Goal: Transaction & Acquisition: Purchase product/service

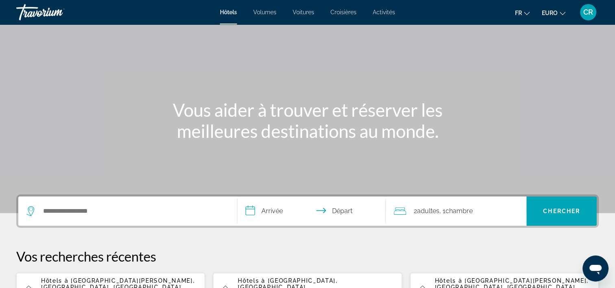
scroll to position [163, 0]
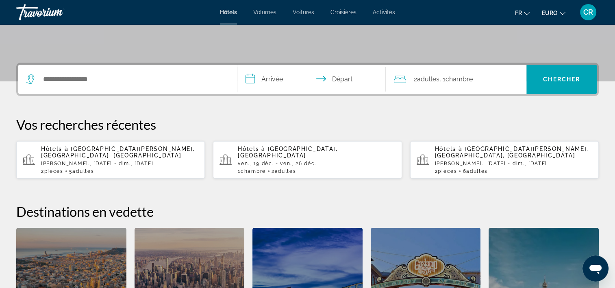
click at [89, 155] on p "Hôtels à Marne-La-Vallée, Seine-et-Marne, France" at bounding box center [119, 152] width 157 height 13
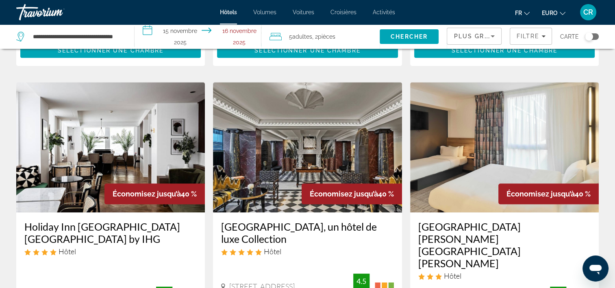
scroll to position [813, 0]
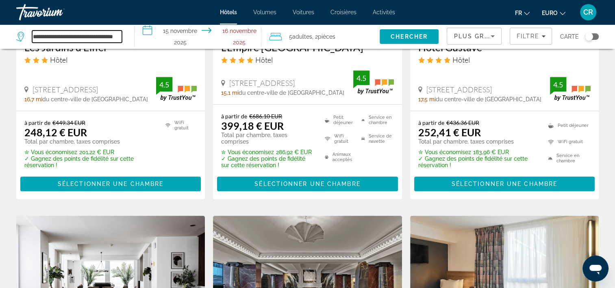
click at [94, 39] on input "**********" at bounding box center [77, 36] width 90 height 12
click at [531, 32] on span "Filtres" at bounding box center [530, 36] width 41 height 20
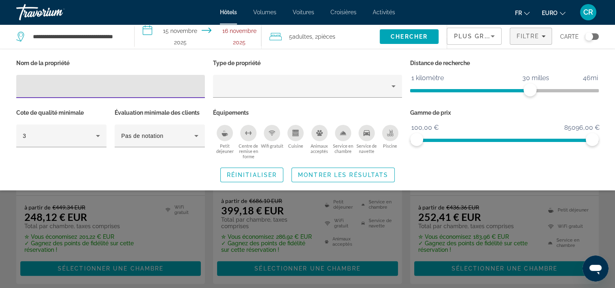
scroll to position [732, 0]
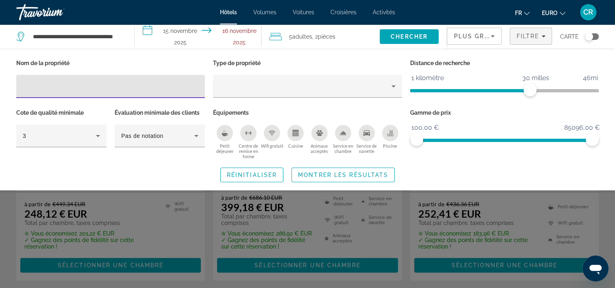
click at [491, 35] on icon "Trier par" at bounding box center [493, 36] width 10 height 10
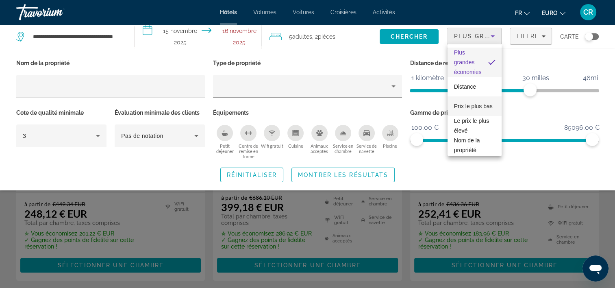
click at [475, 103] on span "Prix le plus bas" at bounding box center [473, 106] width 39 height 7
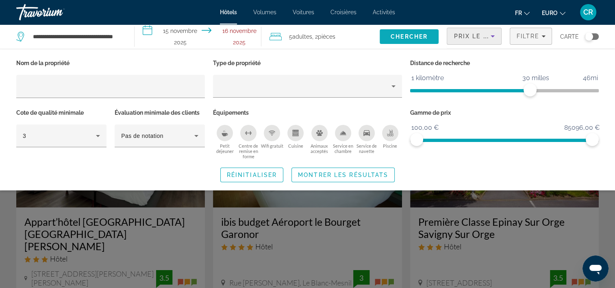
click at [411, 37] on span "Chercher" at bounding box center [409, 36] width 37 height 7
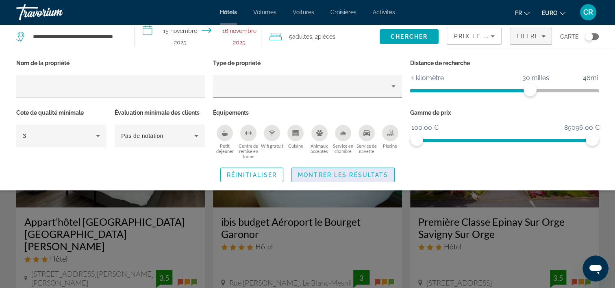
click at [345, 176] on span "Montrer les résultats" at bounding box center [343, 175] width 90 height 7
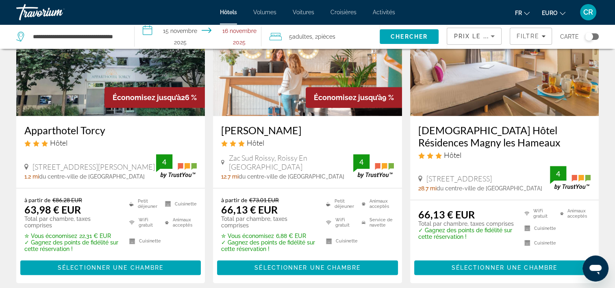
scroll to position [732, 0]
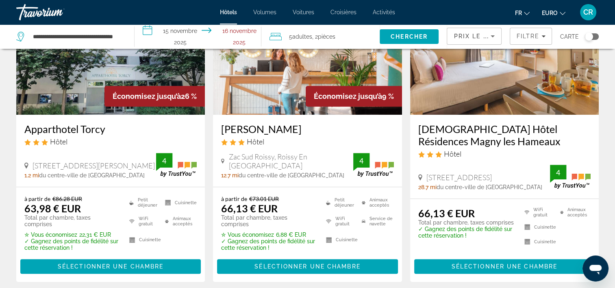
click at [52, 95] on img "Contenu principal" at bounding box center [110, 50] width 189 height 130
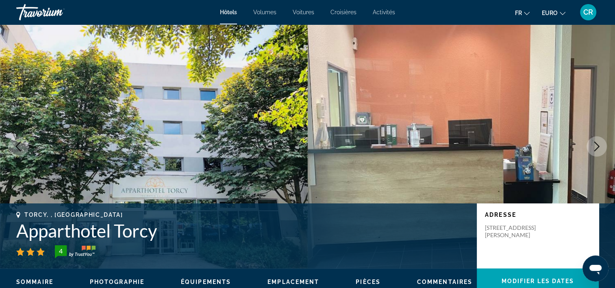
click at [597, 142] on icon "Image suivante" at bounding box center [597, 146] width 10 height 10
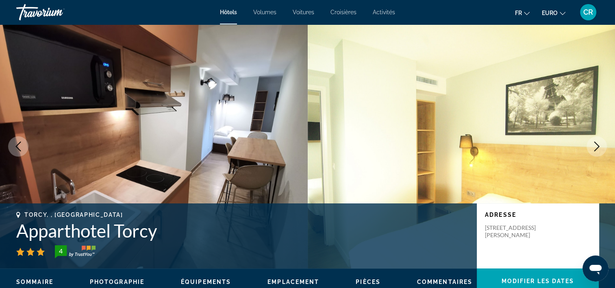
click at [597, 141] on icon "Image suivante" at bounding box center [597, 146] width 10 height 10
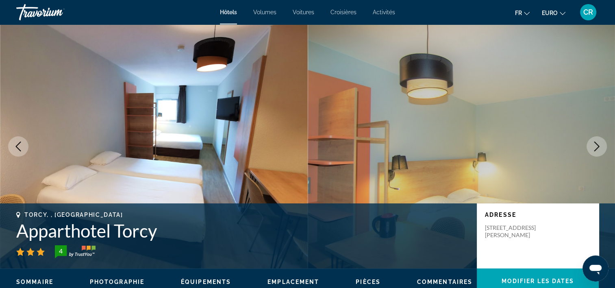
click at [597, 141] on icon "Image suivante" at bounding box center [597, 146] width 10 height 10
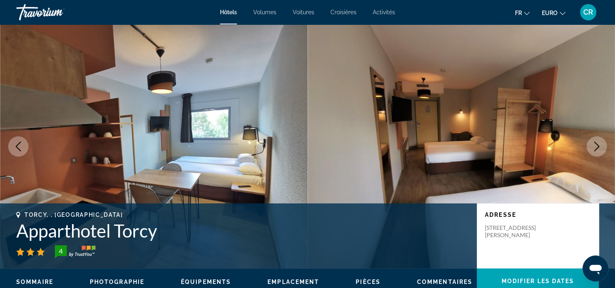
click at [597, 142] on icon "Image suivante" at bounding box center [597, 146] width 10 height 10
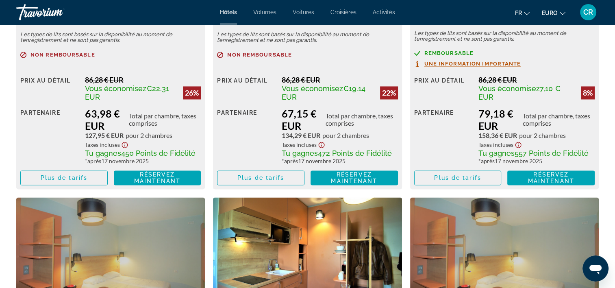
scroll to position [1301, 0]
click at [59, 178] on span "Plus de tarifs" at bounding box center [64, 177] width 47 height 7
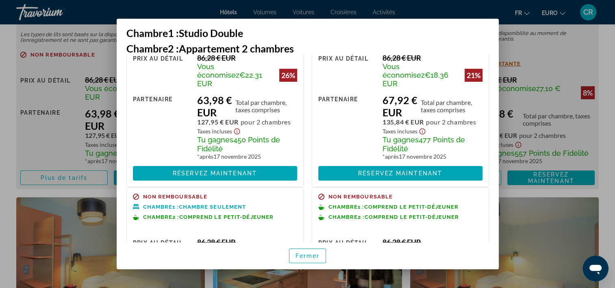
scroll to position [0, 0]
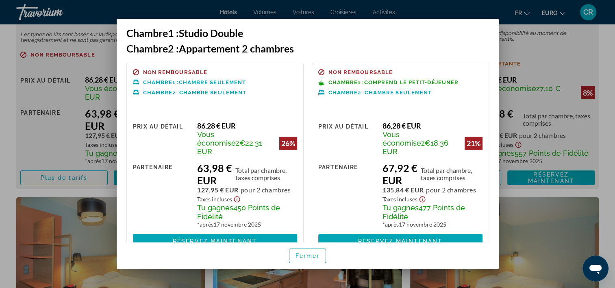
click at [48, 134] on div at bounding box center [307, 144] width 615 height 288
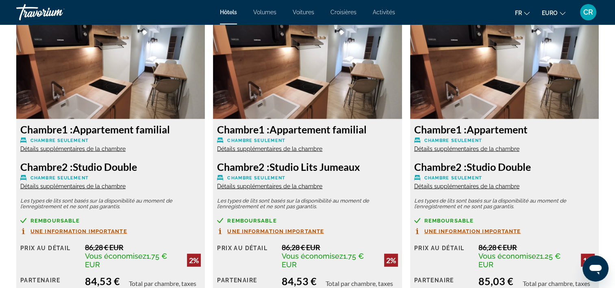
scroll to position [1829, 0]
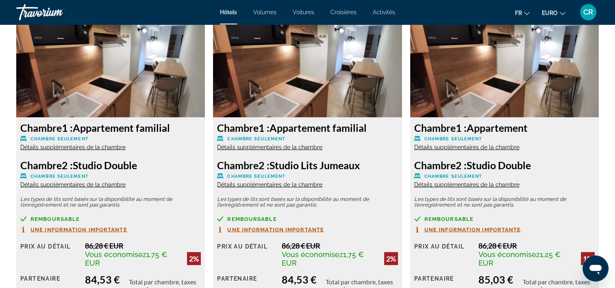
click at [122, 81] on img "Contenu principal" at bounding box center [110, 67] width 189 height 102
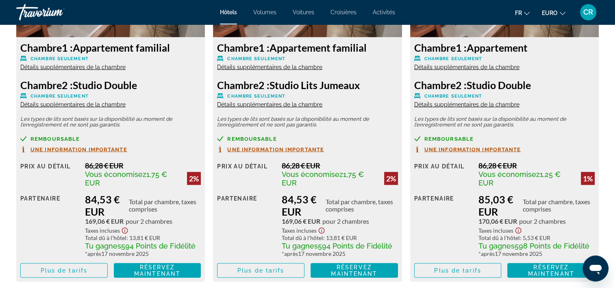
scroll to position [1910, 0]
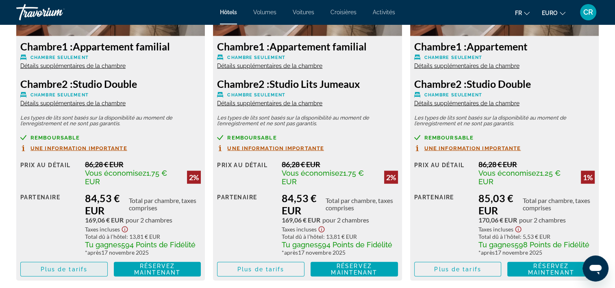
click at [78, 272] on span "Plus de tarifs" at bounding box center [64, 269] width 47 height 7
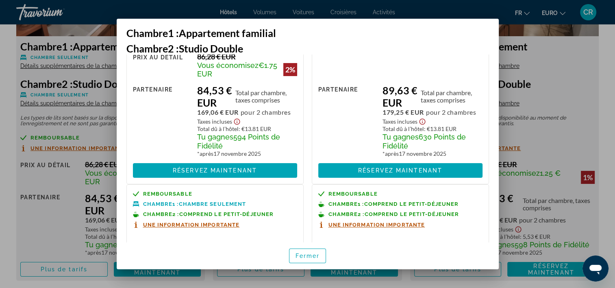
scroll to position [122, 0]
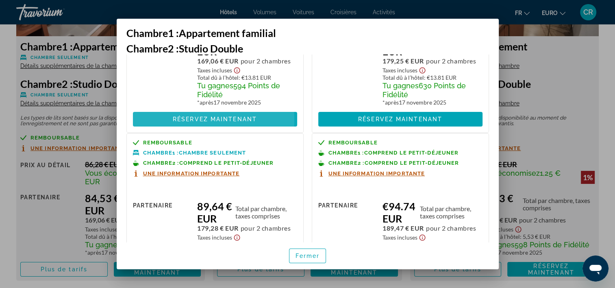
click at [187, 119] on span "Réservez maintenant" at bounding box center [215, 119] width 84 height 7
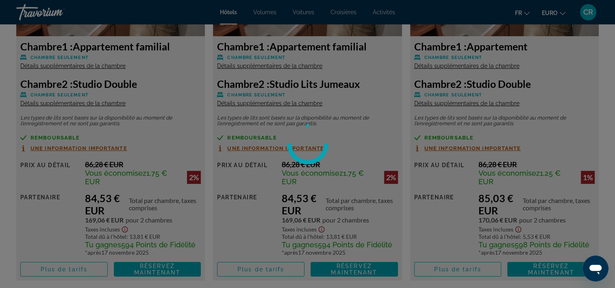
scroll to position [1910, 0]
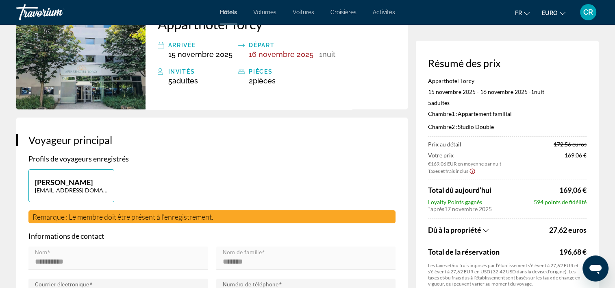
scroll to position [81, 0]
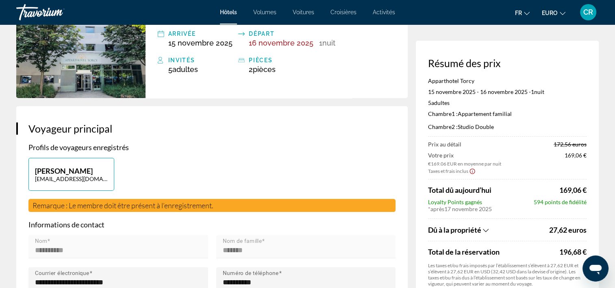
click at [488, 228] on icon "Afficher la répartition des taxes et des frais" at bounding box center [486, 230] width 6 height 7
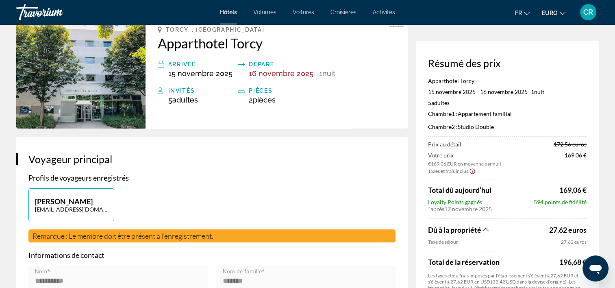
scroll to position [0, 0]
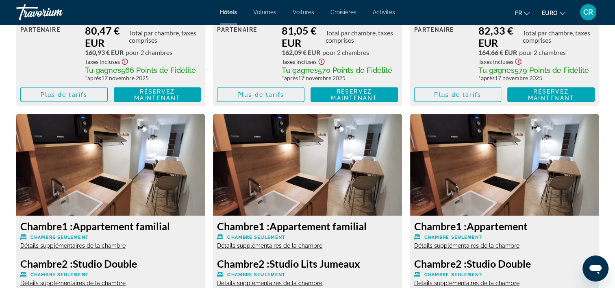
scroll to position [1748, 0]
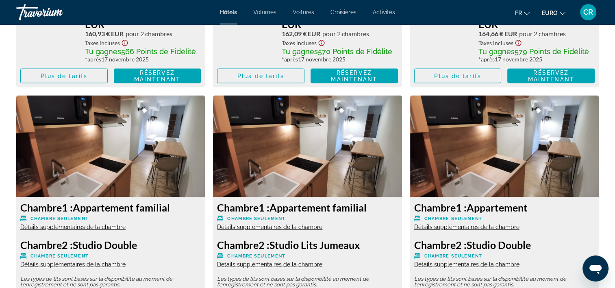
click at [165, 138] on img "Contenu principal" at bounding box center [110, 147] width 189 height 102
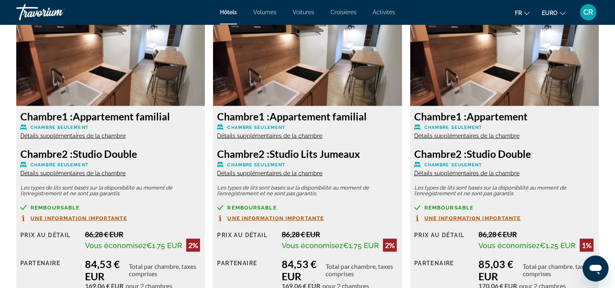
scroll to position [1870, 0]
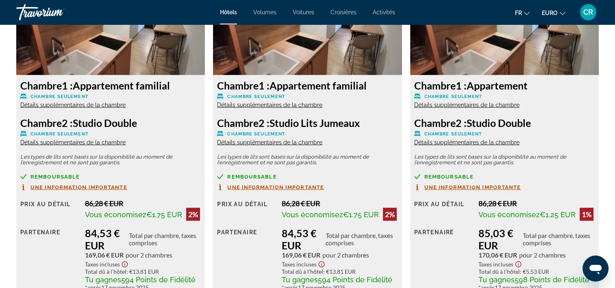
click at [93, 190] on span "Une information importante" at bounding box center [78, 187] width 97 height 5
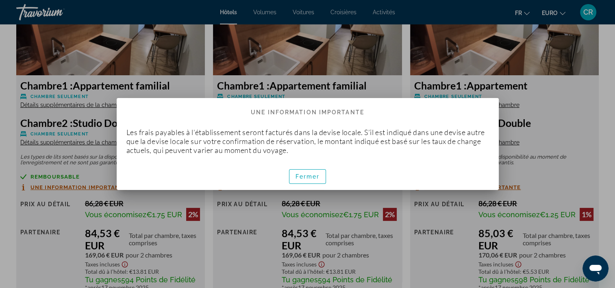
scroll to position [0, 0]
drag, startPoint x: 309, startPoint y: 177, endPoint x: 302, endPoint y: 172, distance: 8.8
click at [308, 176] on span "Fermer" at bounding box center [307, 176] width 24 height 7
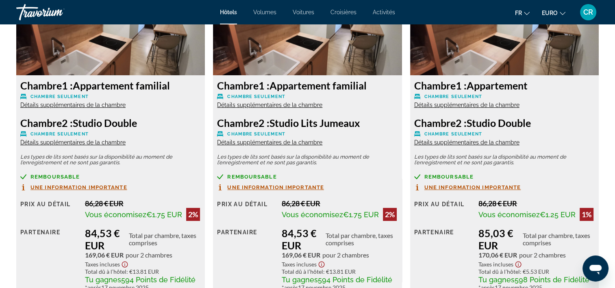
scroll to position [1870, 0]
click at [91, 103] on span "Détails supplémentaires de la chambre" at bounding box center [72, 105] width 105 height 7
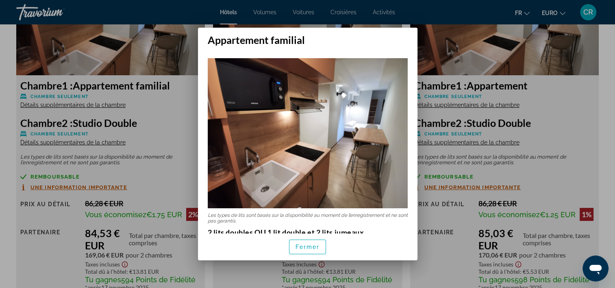
click at [87, 143] on div at bounding box center [307, 144] width 615 height 288
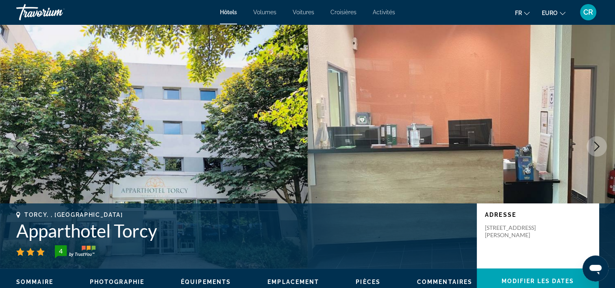
scroll to position [1870, 0]
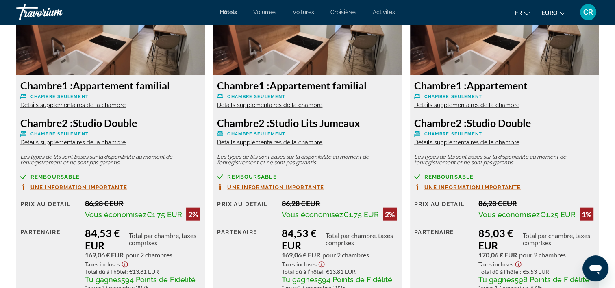
click at [87, 143] on span "Détails supplémentaires de la chambre" at bounding box center [72, 142] width 105 height 7
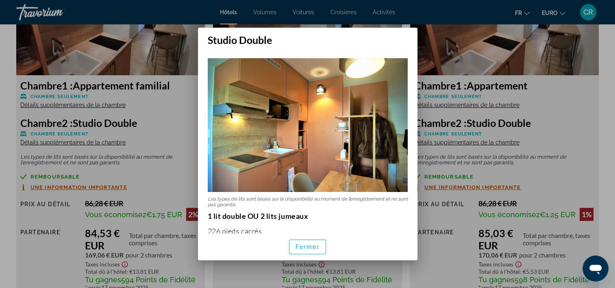
click at [173, 121] on div at bounding box center [307, 144] width 615 height 288
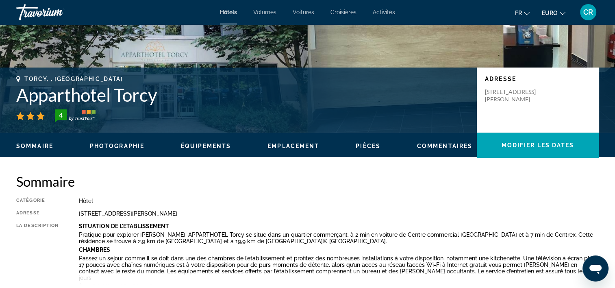
scroll to position [82, 0]
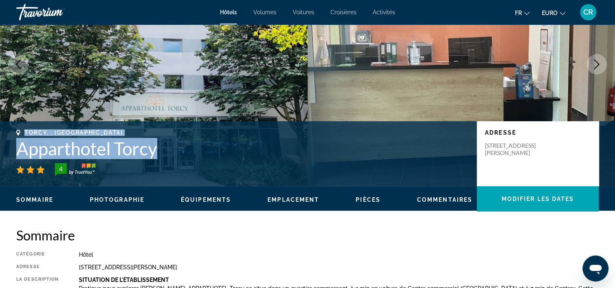
drag, startPoint x: 25, startPoint y: 130, endPoint x: 181, endPoint y: 150, distance: 157.3
click at [181, 150] on div "Torcy, , France Apparthotel Torcy 4" at bounding box center [242, 152] width 452 height 47
copy div "Torcy, , France Apparthotel Torcy"
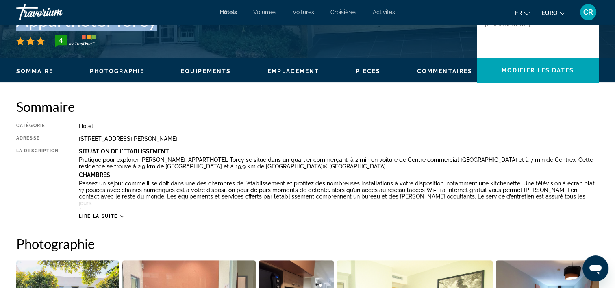
scroll to position [204, 0]
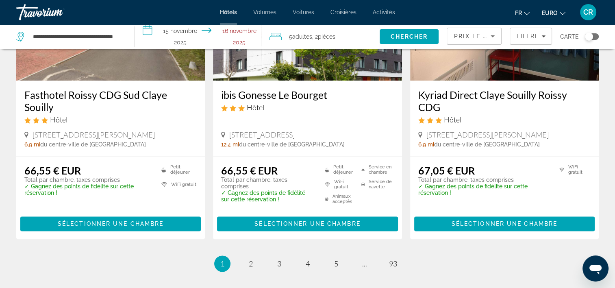
scroll to position [1138, 0]
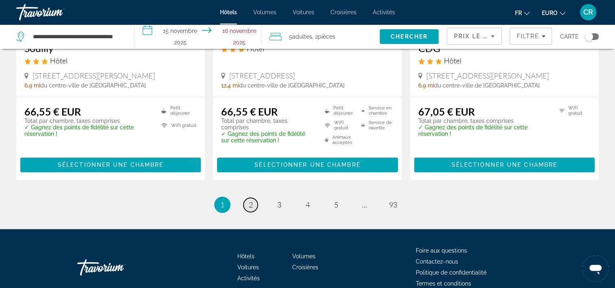
click at [249, 200] on span "2" at bounding box center [251, 204] width 4 height 9
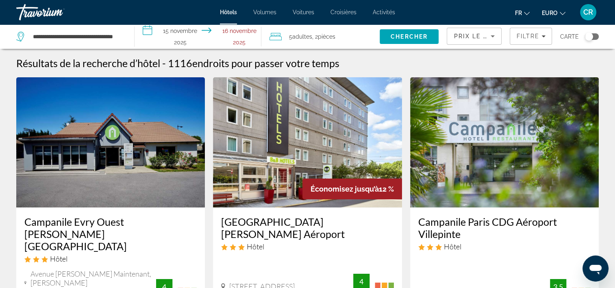
click at [493, 28] on div "Prix le plus bas" at bounding box center [474, 36] width 55 height 24
click at [484, 33] on span "Prix le plus bas" at bounding box center [486, 36] width 64 height 7
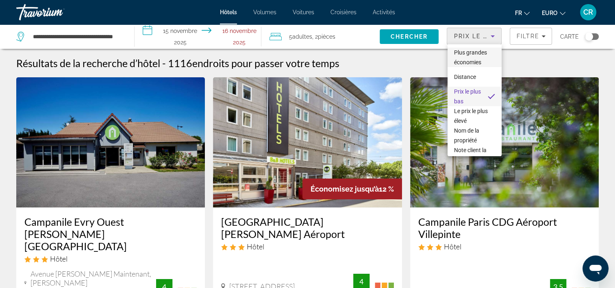
drag, startPoint x: 484, startPoint y: 33, endPoint x: 463, endPoint y: 62, distance: 35.9
click at [463, 62] on span "Plus grandes économies" at bounding box center [470, 57] width 33 height 16
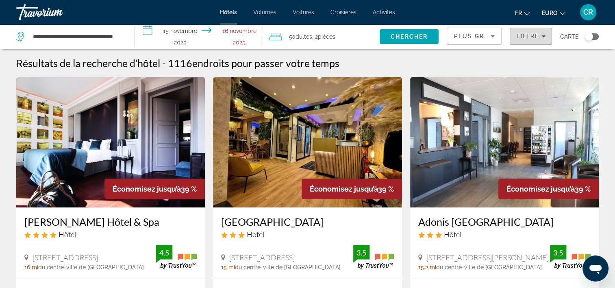
click at [534, 38] on span "Filtre" at bounding box center [527, 36] width 23 height 7
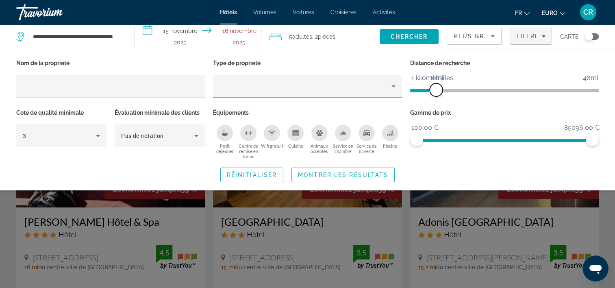
drag, startPoint x: 530, startPoint y: 89, endPoint x: 438, endPoint y: 93, distance: 92.4
click at [438, 93] on span "ngx-slider" at bounding box center [436, 89] width 13 height 13
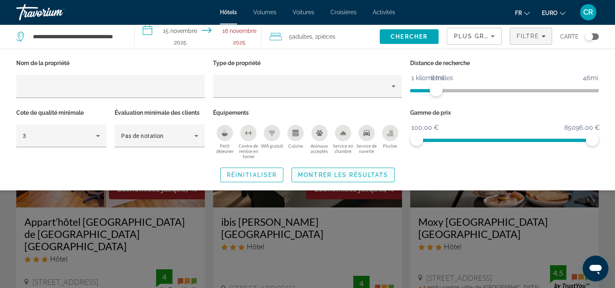
click at [369, 176] on span "Montrer les résultats" at bounding box center [343, 175] width 90 height 7
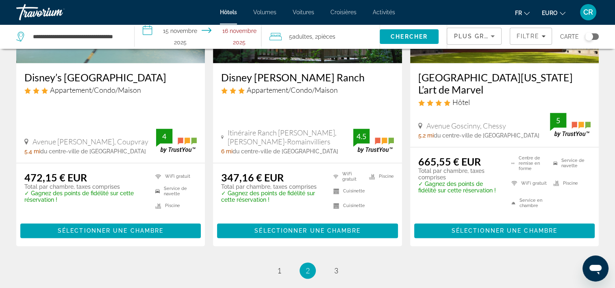
scroll to position [1171, 0]
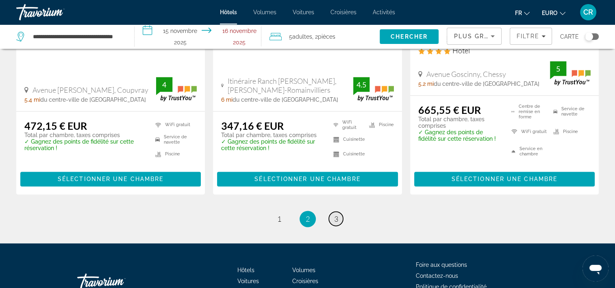
click at [335, 211] on link "page 3" at bounding box center [336, 218] width 14 height 14
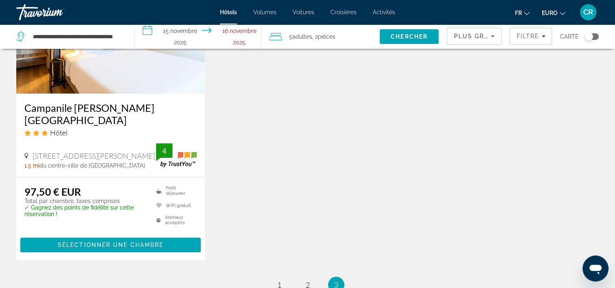
scroll to position [813, 0]
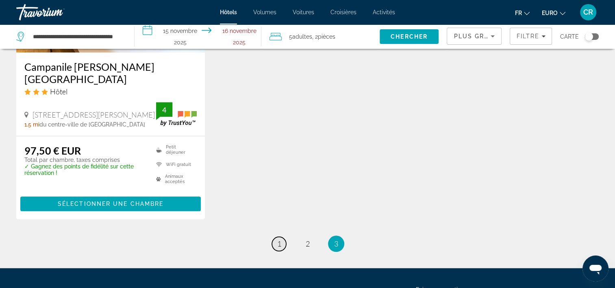
click at [281, 237] on link "page 1" at bounding box center [279, 244] width 14 height 14
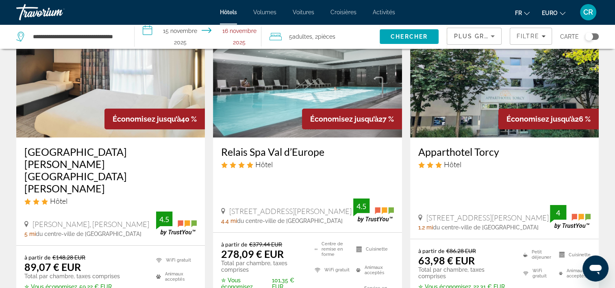
scroll to position [41, 0]
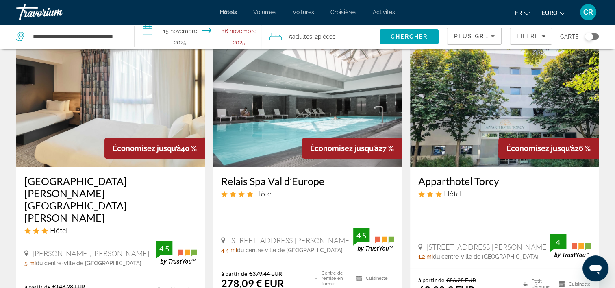
click at [68, 130] on img "Contenu principal" at bounding box center [110, 102] width 189 height 130
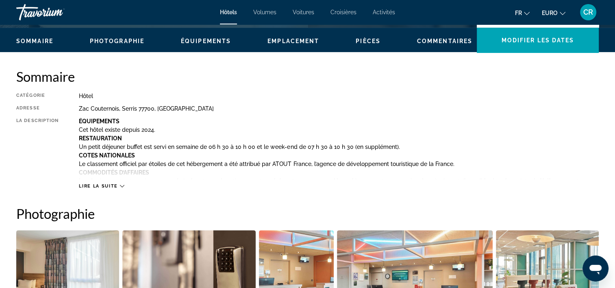
scroll to position [244, 0]
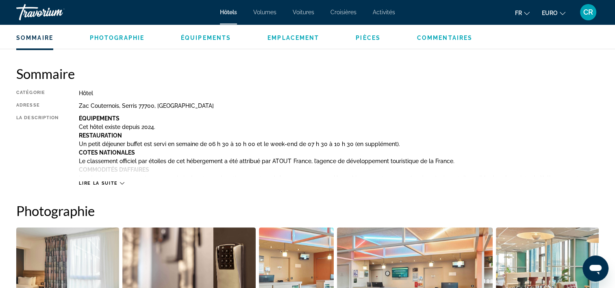
click at [116, 182] on span "Lire la suite" at bounding box center [98, 182] width 39 height 5
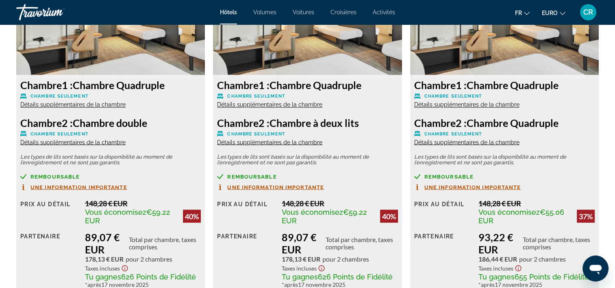
scroll to position [1467, 0]
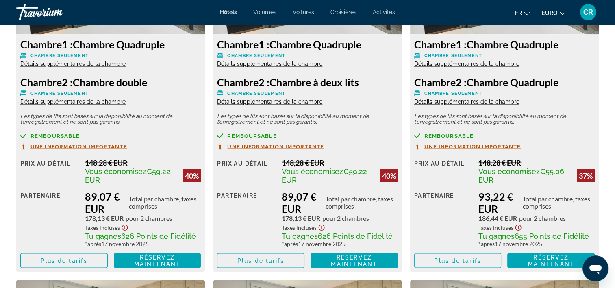
click at [298, 62] on span "Détails supplémentaires de la chambre" at bounding box center [269, 64] width 105 height 7
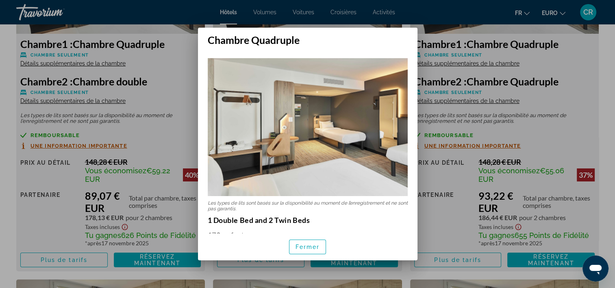
scroll to position [0, 0]
drag, startPoint x: 422, startPoint y: 150, endPoint x: 413, endPoint y: 147, distance: 10.3
click at [421, 150] on div at bounding box center [307, 144] width 615 height 288
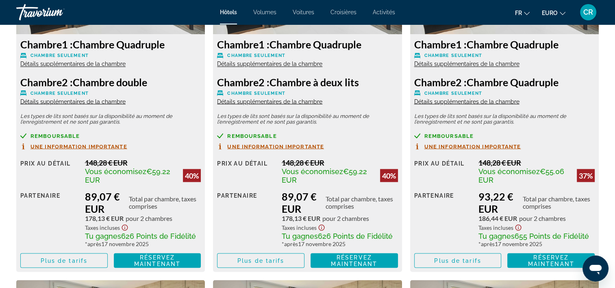
click at [272, 99] on span "Détails supplémentaires de la chambre" at bounding box center [269, 101] width 105 height 7
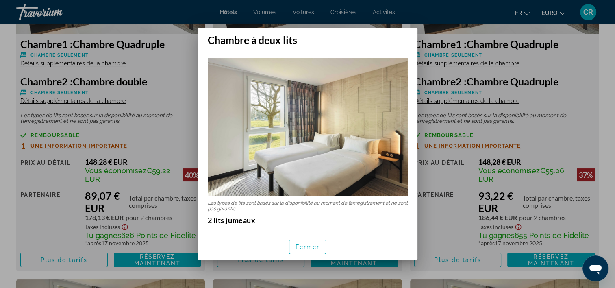
click at [437, 168] on div at bounding box center [307, 144] width 615 height 288
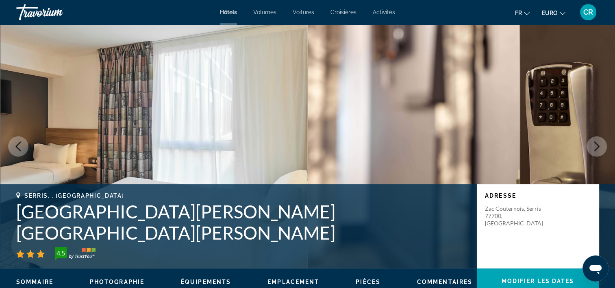
scroll to position [1467, 0]
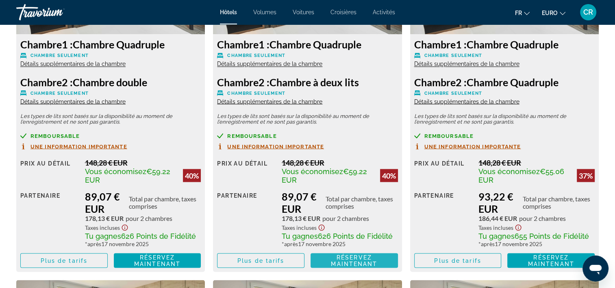
click at [354, 260] on span "Réservez maintenant" at bounding box center [354, 260] width 46 height 13
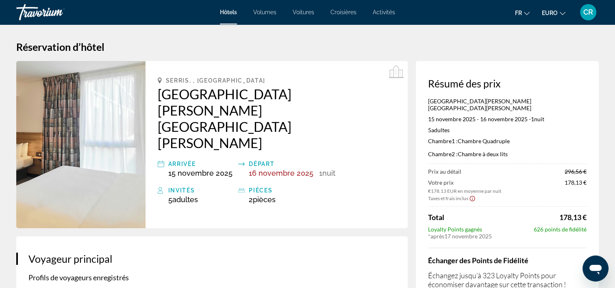
click at [473, 195] on icon "Afficher l’avis de non-responsabilité sur les taxes et les frais" at bounding box center [472, 198] width 7 height 7
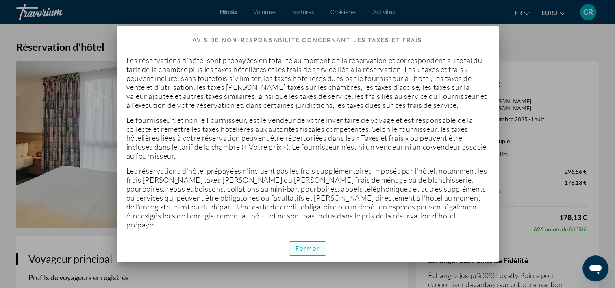
click at [313, 247] on span "Fermer" at bounding box center [307, 248] width 24 height 7
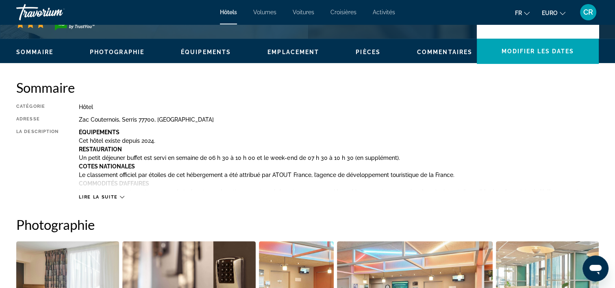
scroll to position [285, 0]
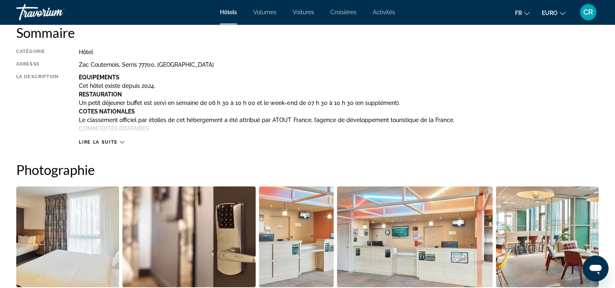
click at [122, 143] on icon "Contenu principal" at bounding box center [122, 142] width 4 height 4
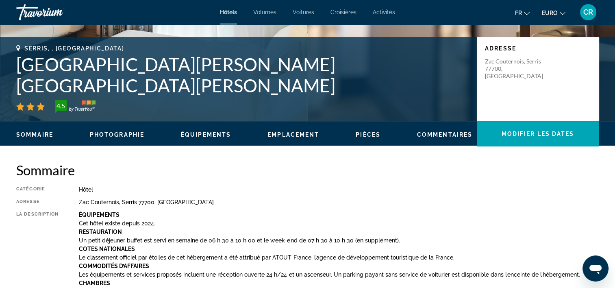
scroll to position [126, 0]
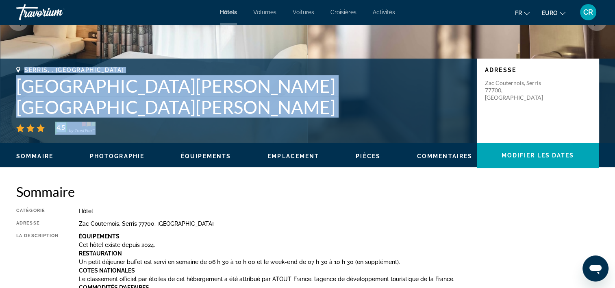
drag, startPoint x: 25, startPoint y: 88, endPoint x: 106, endPoint y: 122, distance: 88.0
click at [106, 122] on div "Serris, , France B&B Hotel Marne La Vallée Val D'Europe 4.5" at bounding box center [242, 101] width 452 height 68
copy div "Serris, , France B&B Hotel Marne La Vallée Val D'Europe 4.5"
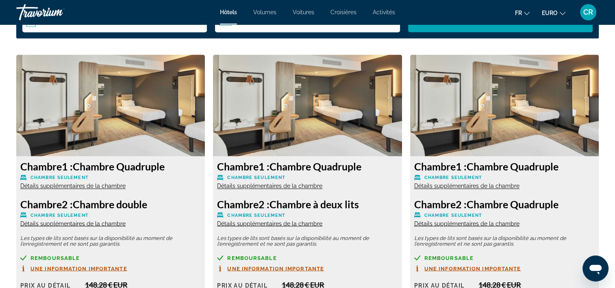
scroll to position [1508, 0]
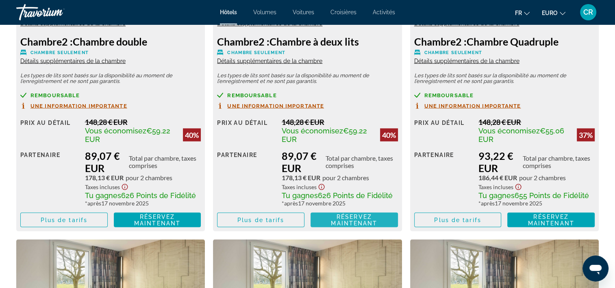
click at [335, 224] on span "Réservez maintenant" at bounding box center [354, 219] width 46 height 13
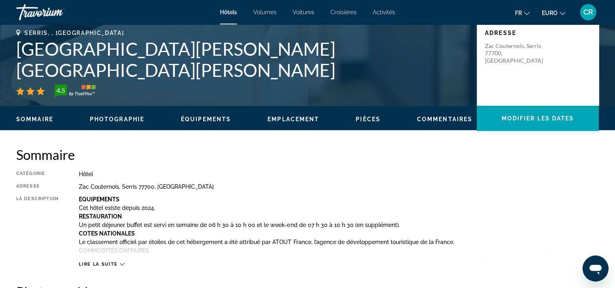
scroll to position [366, 0]
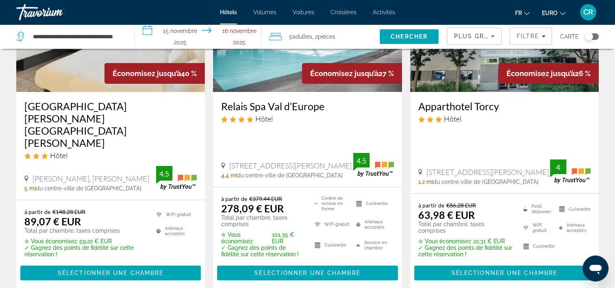
scroll to position [122, 0]
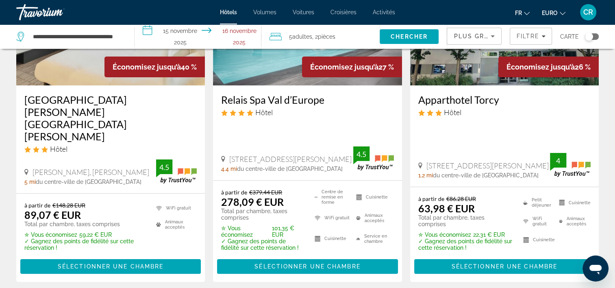
click at [450, 72] on img "Contenu principal" at bounding box center [504, 20] width 189 height 130
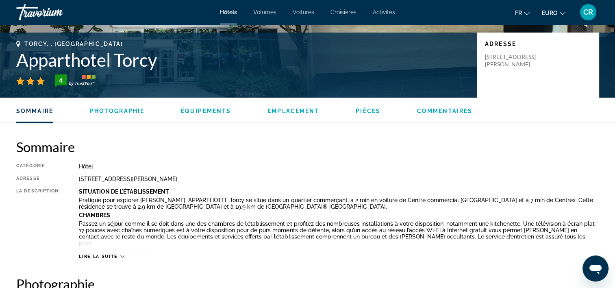
scroll to position [244, 0]
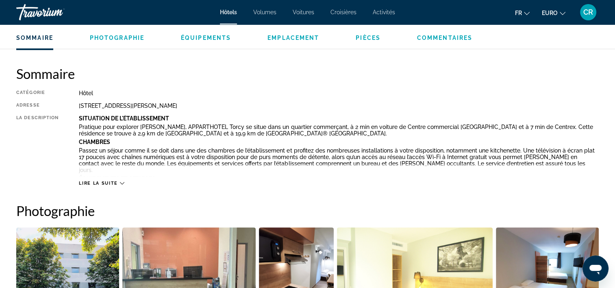
click at [122, 182] on icon "Contenu principal" at bounding box center [122, 183] width 4 height 4
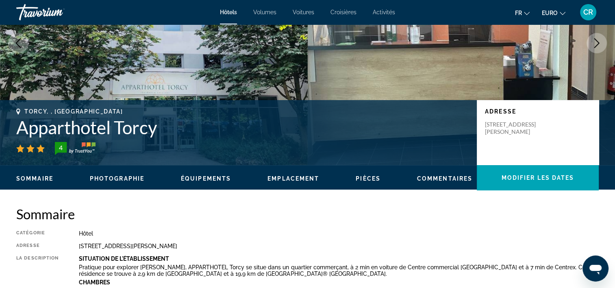
scroll to position [0, 0]
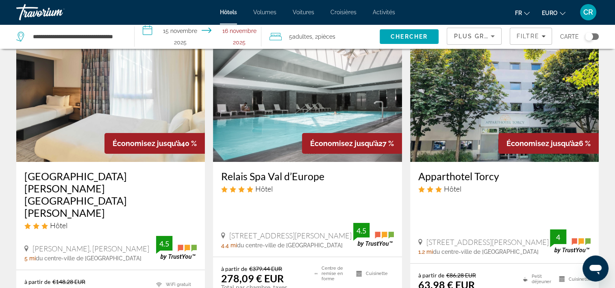
scroll to position [41, 0]
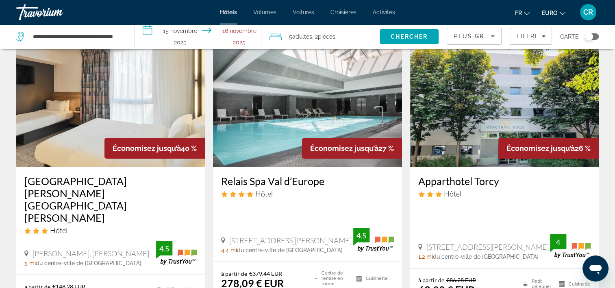
click at [122, 94] on img "Contenu principal" at bounding box center [110, 102] width 189 height 130
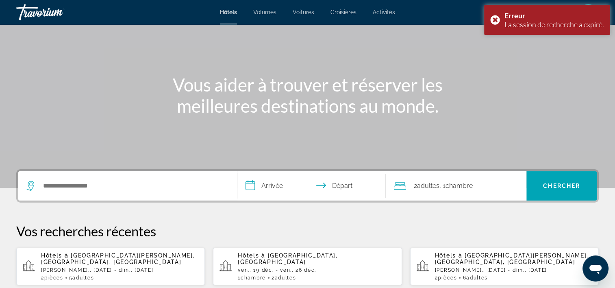
scroll to position [163, 0]
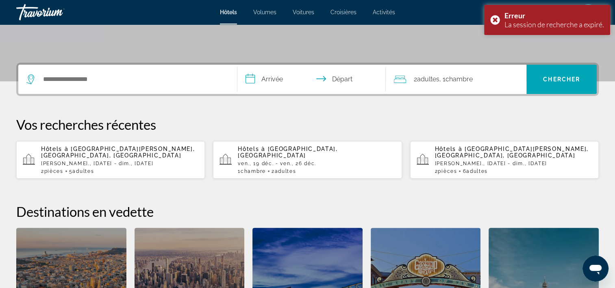
click at [94, 162] on p "[PERSON_NAME]., [DATE] - dim., [DATE]" at bounding box center [119, 164] width 157 height 6
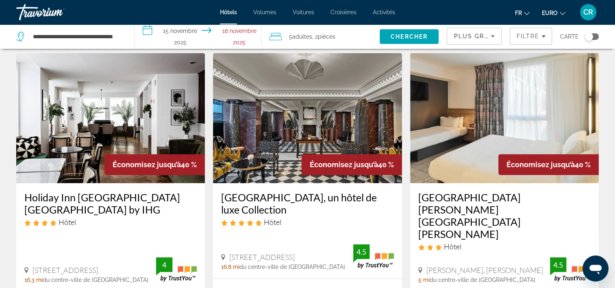
scroll to position [1016, 0]
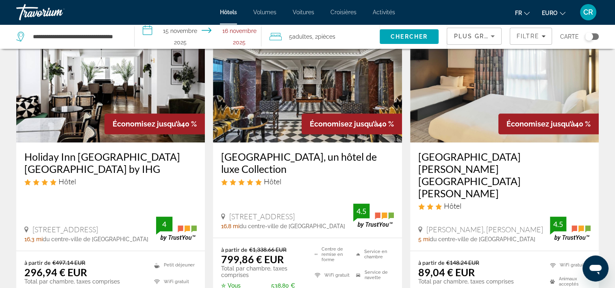
click at [465, 104] on img "Contenu principal" at bounding box center [504, 77] width 189 height 130
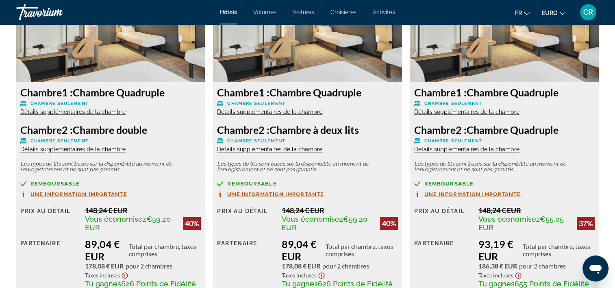
scroll to position [1219, 0]
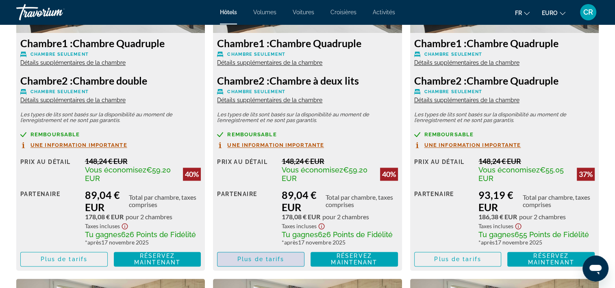
click at [252, 256] on span "Plus de tarifs" at bounding box center [260, 259] width 47 height 7
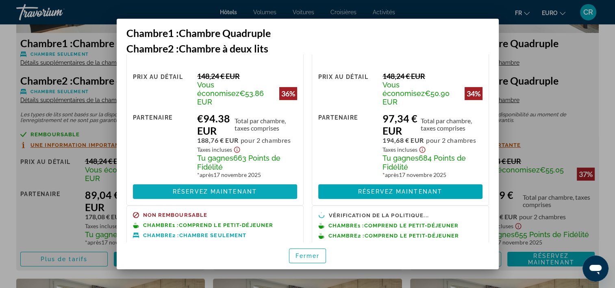
scroll to position [245, 0]
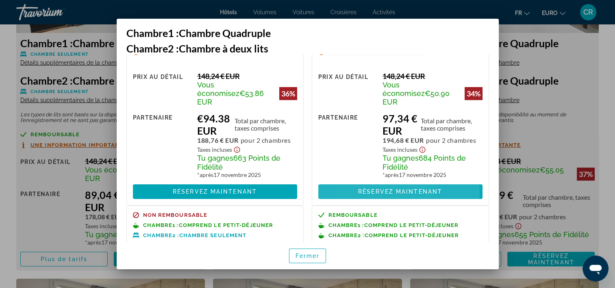
click at [352, 182] on span at bounding box center [400, 192] width 164 height 20
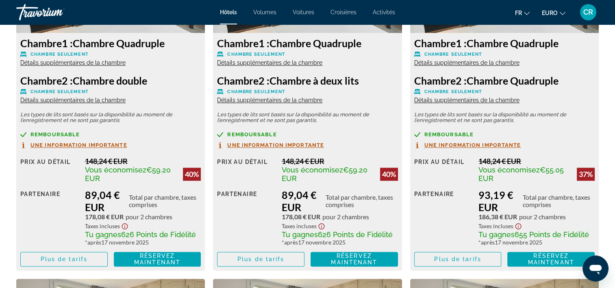
scroll to position [1260, 0]
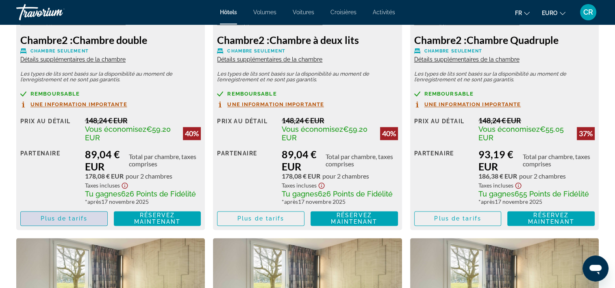
click at [55, 223] on span "Contenu principal" at bounding box center [64, 219] width 87 height 20
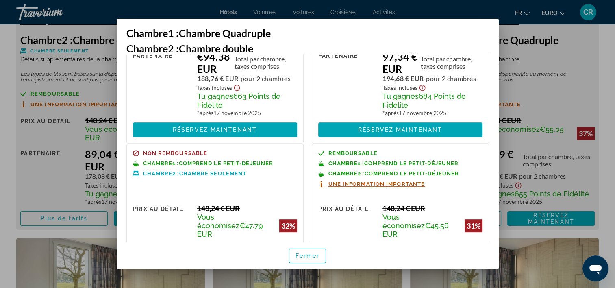
scroll to position [325, 0]
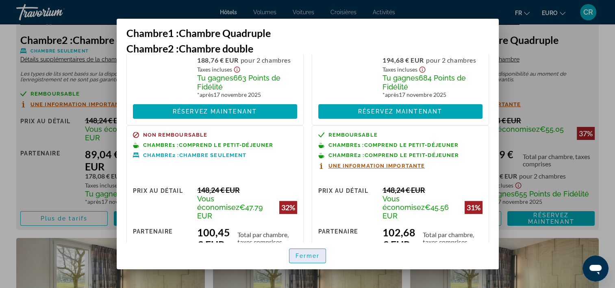
click at [296, 256] on span "Fermer" at bounding box center [307, 255] width 24 height 7
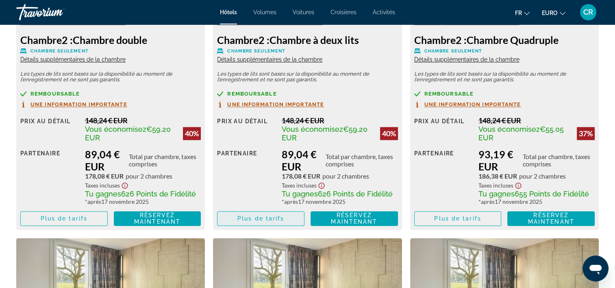
click at [278, 221] on span "Plus de tarifs" at bounding box center [260, 218] width 47 height 7
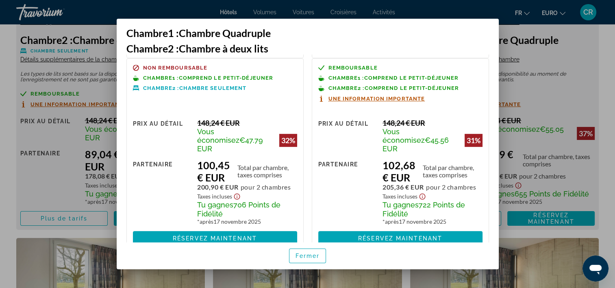
scroll to position [406, 0]
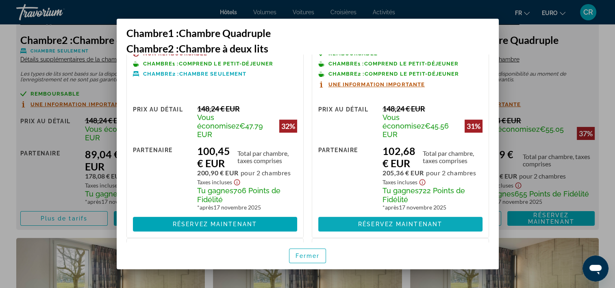
click at [349, 214] on span at bounding box center [400, 224] width 164 height 20
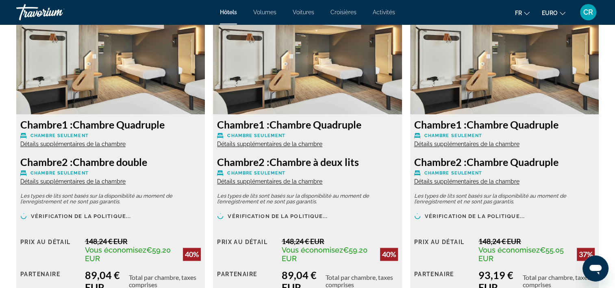
scroll to position [1219, 0]
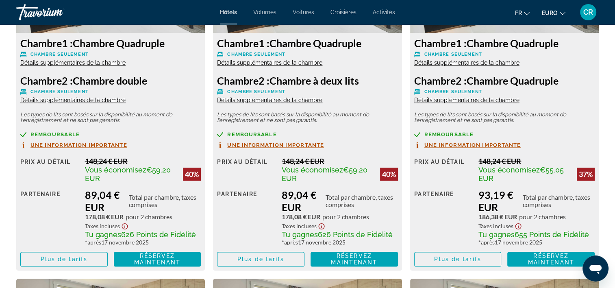
click at [297, 144] on span "Une information importante" at bounding box center [275, 144] width 97 height 5
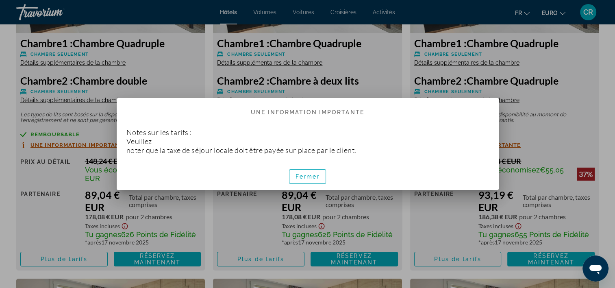
scroll to position [0, 0]
drag, startPoint x: 305, startPoint y: 178, endPoint x: 316, endPoint y: 139, distance: 40.0
click at [305, 174] on span "Fermer" at bounding box center [307, 176] width 24 height 7
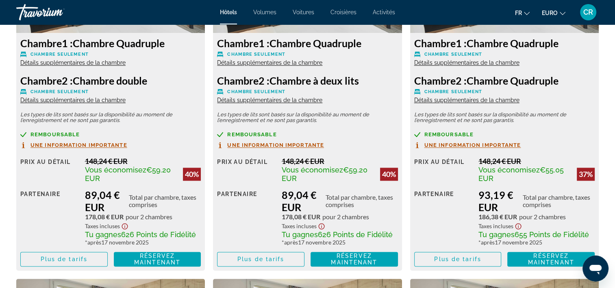
scroll to position [1260, 0]
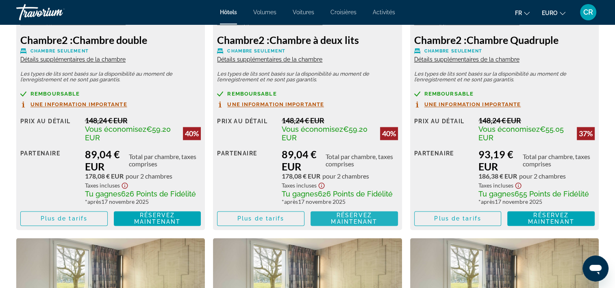
click at [347, 220] on span "Réservez maintenant" at bounding box center [354, 218] width 46 height 13
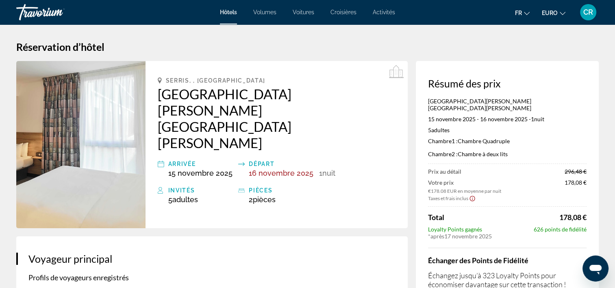
click at [493, 271] on p "Échangez jusqu’à 323 Loyalty Points pour économiser davantage sur cette transac…" at bounding box center [507, 289] width 159 height 36
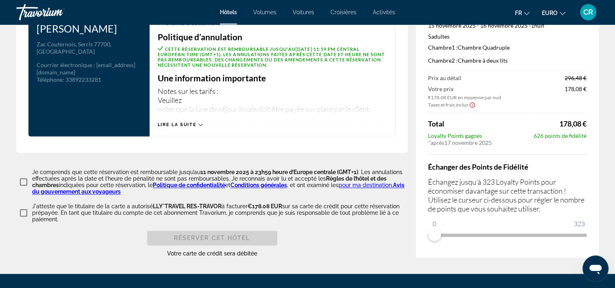
scroll to position [1189, 0]
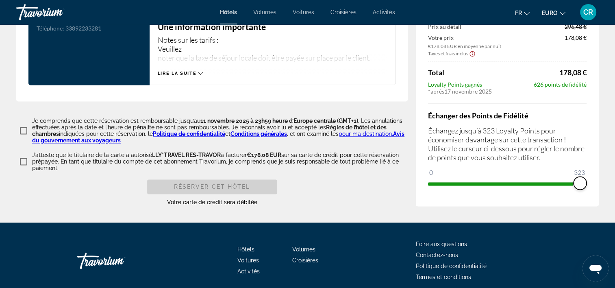
drag, startPoint x: 434, startPoint y: 150, endPoint x: 585, endPoint y: 153, distance: 151.6
click at [585, 182] on ngx-slider "0 323 323" at bounding box center [507, 183] width 159 height 2
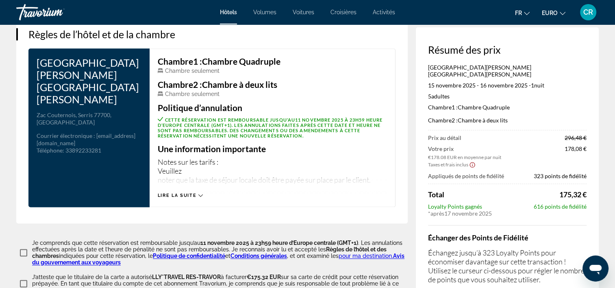
scroll to position [1027, 0]
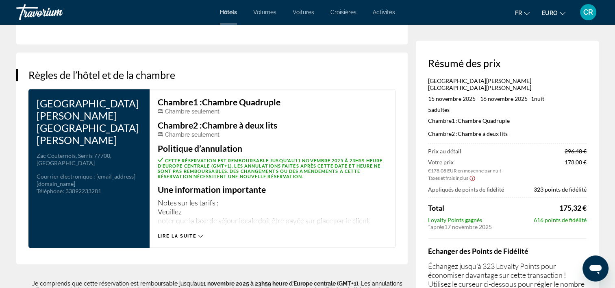
click at [198, 233] on div "Lire la suite" at bounding box center [180, 235] width 45 height 5
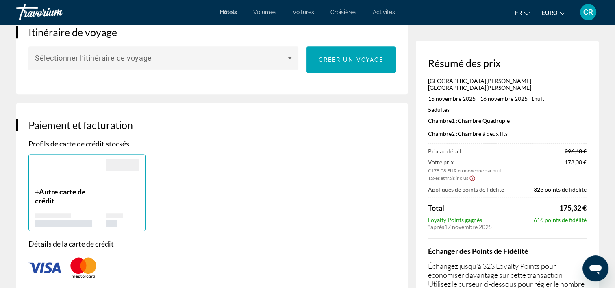
scroll to position [580, 0]
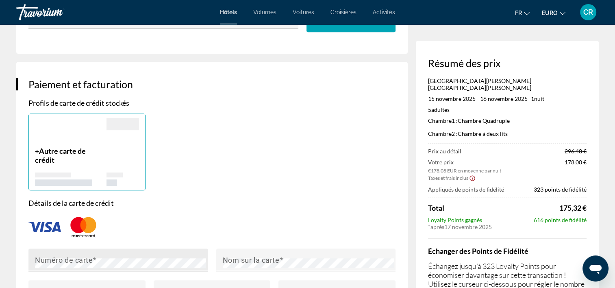
click at [81, 255] on mat-label "Numéro de carte" at bounding box center [64, 259] width 58 height 9
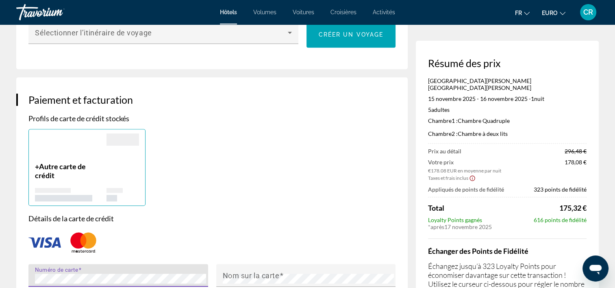
scroll to position [650, 0]
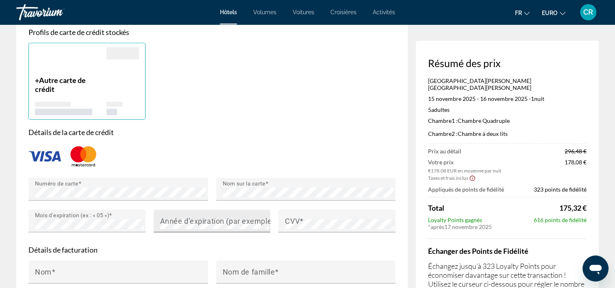
click at [203, 216] on mat-label "Année d’expiration (par exemple « 2030 »)" at bounding box center [232, 220] width 144 height 9
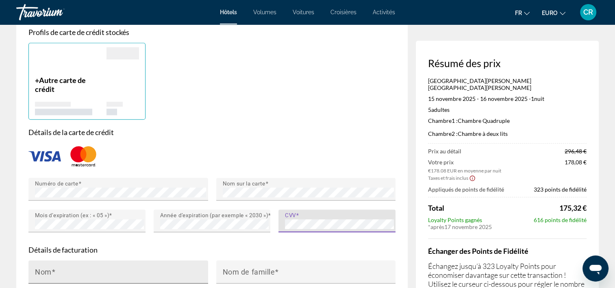
click at [105, 270] on input "Nom" at bounding box center [121, 275] width 172 height 10
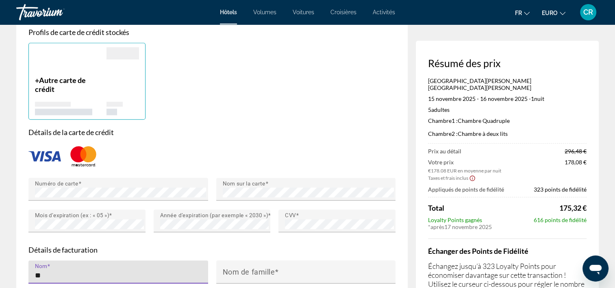
type input "*"
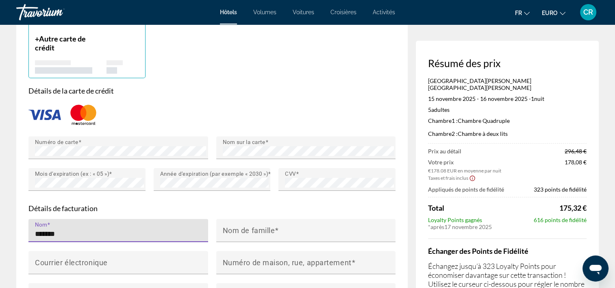
scroll to position [732, 0]
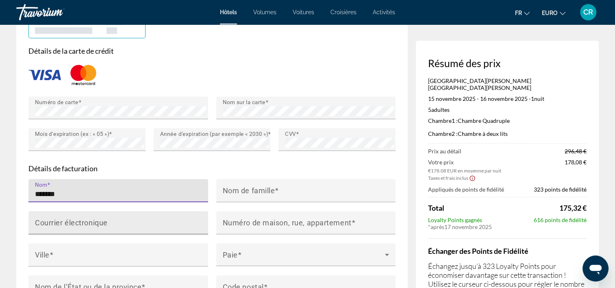
type input "*******"
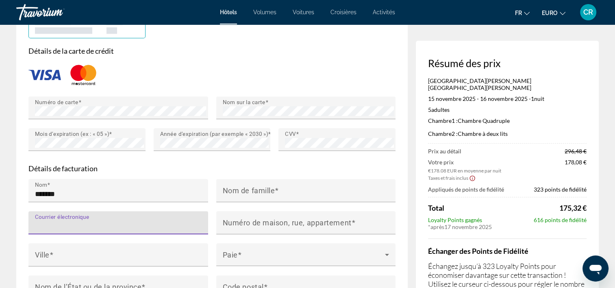
click at [108, 221] on input "Courrier électronique" at bounding box center [121, 226] width 172 height 10
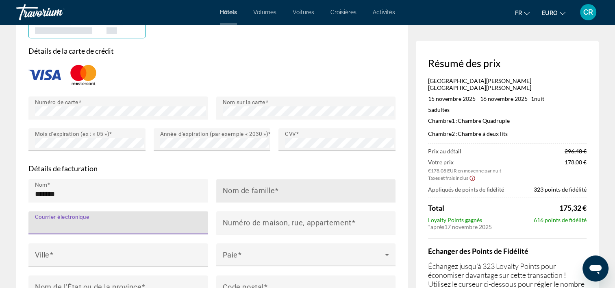
click at [249, 186] on mat-label "Nom de famille" at bounding box center [249, 190] width 52 height 9
click at [249, 189] on input "Nom de famille" at bounding box center [309, 194] width 172 height 10
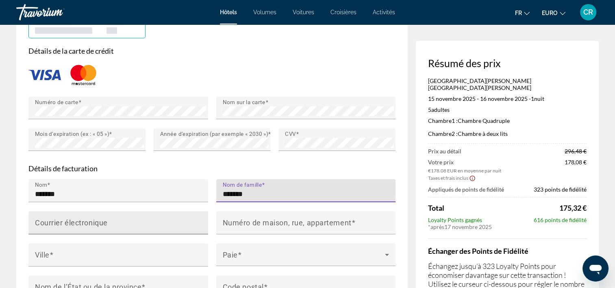
type input "*******"
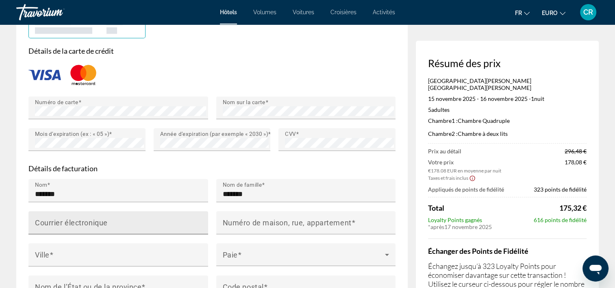
click at [166, 211] on div "Courrier électronique" at bounding box center [121, 222] width 172 height 23
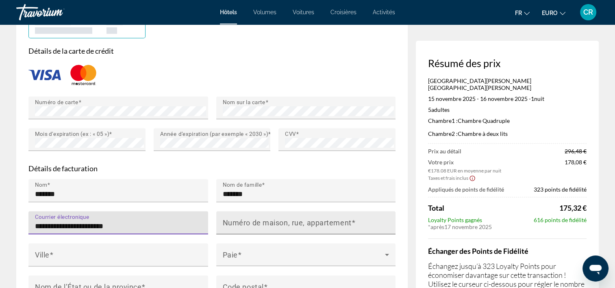
type input "**********"
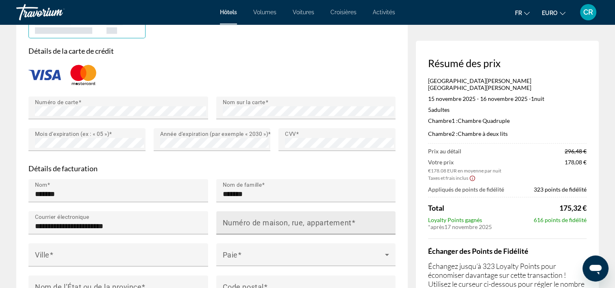
click at [252, 218] on mat-label "Numéro de maison, rue, appartement" at bounding box center [287, 222] width 129 height 9
click at [252, 221] on input "Numéro de maison, rue, appartement" at bounding box center [309, 226] width 172 height 10
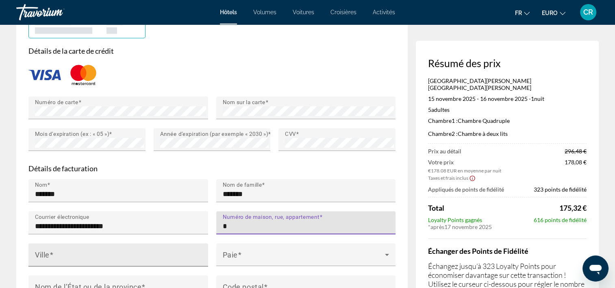
type input "*"
click at [137, 253] on input "Ville" at bounding box center [121, 258] width 172 height 10
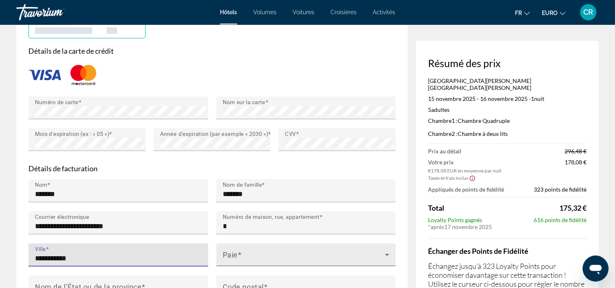
type input "**********"
click at [277, 253] on span "Contenu principal" at bounding box center [304, 258] width 163 height 10
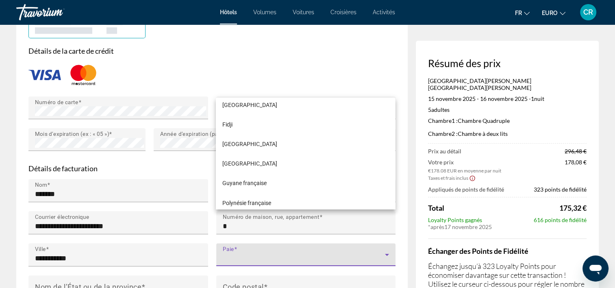
scroll to position [1463, 0]
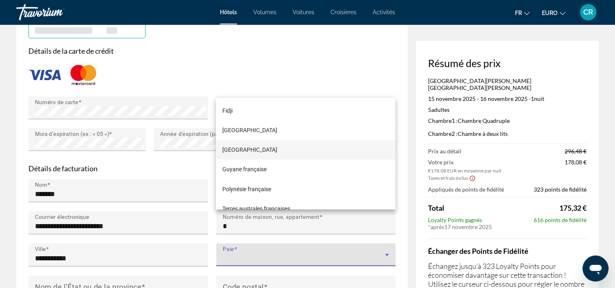
click at [224, 146] on span "France" at bounding box center [249, 150] width 55 height 10
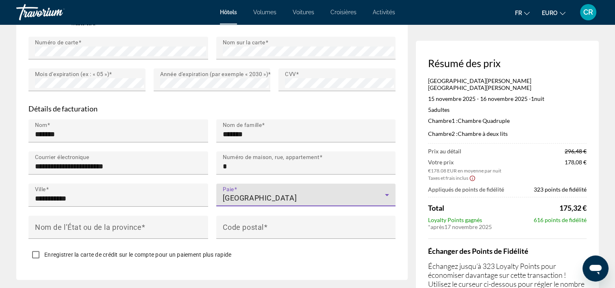
scroll to position [813, 0]
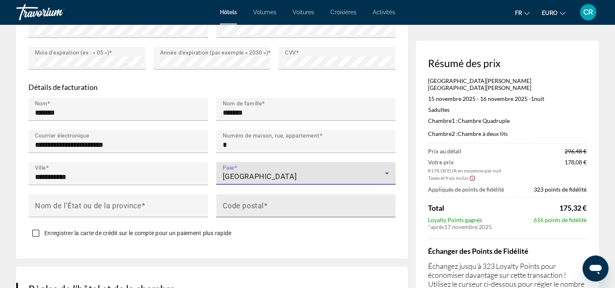
click at [248, 201] on mat-label "Code postal" at bounding box center [243, 205] width 41 height 9
click at [248, 204] on input "Code postal" at bounding box center [309, 209] width 172 height 10
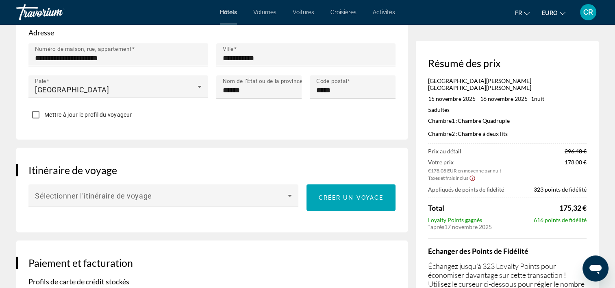
scroll to position [406, 0]
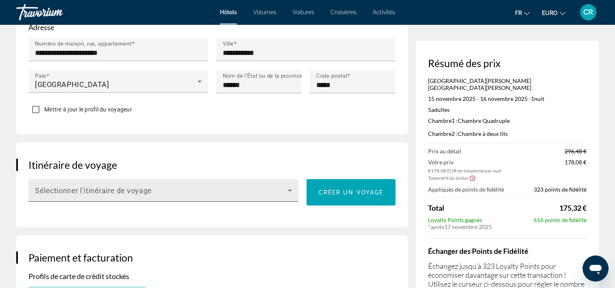
type input "*****"
click at [289, 189] on icon "Contenu principal" at bounding box center [290, 190] width 4 height 2
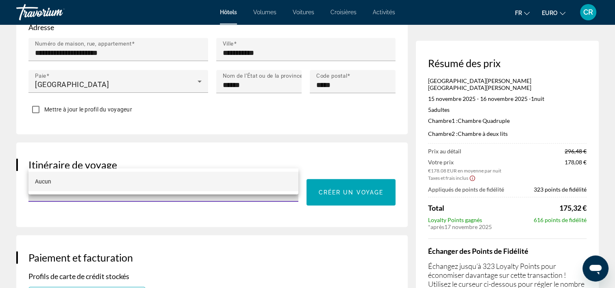
click at [289, 158] on div at bounding box center [307, 144] width 615 height 288
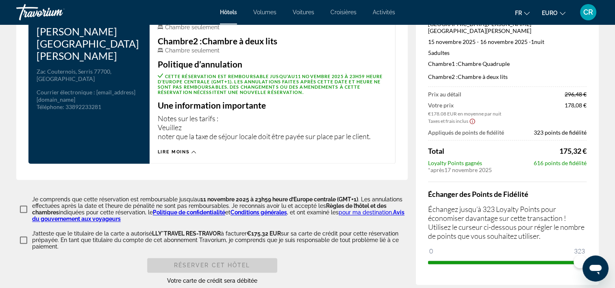
scroll to position [1108, 0]
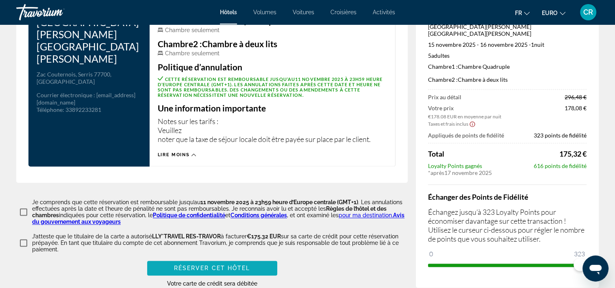
click at [232, 265] on span "Réserver cet hôtel" at bounding box center [212, 268] width 76 height 7
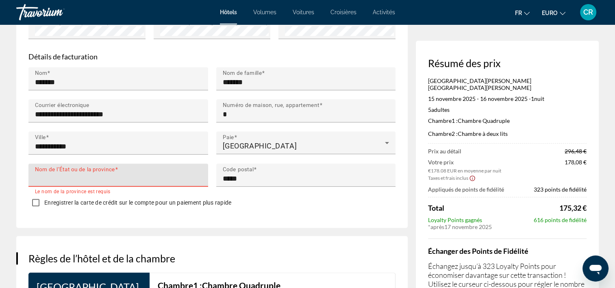
click at [106, 174] on input "Nom de l’État ou de la province" at bounding box center [121, 179] width 172 height 10
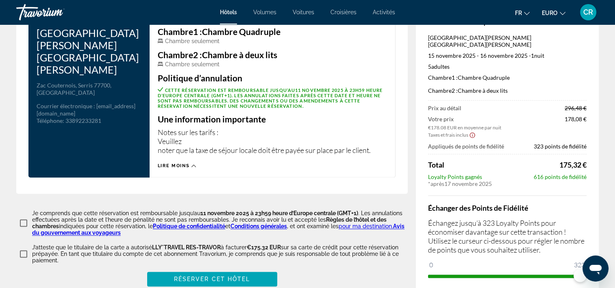
scroll to position [1169, 0]
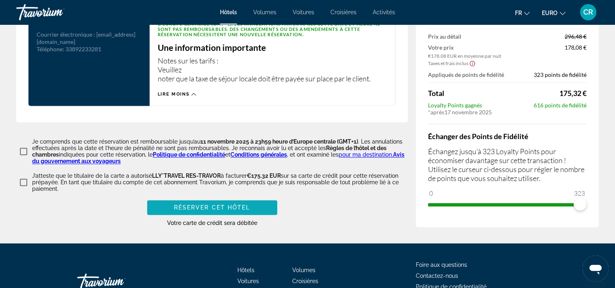
type input "******"
click at [180, 204] on span "Réserver cet hôtel" at bounding box center [212, 207] width 76 height 7
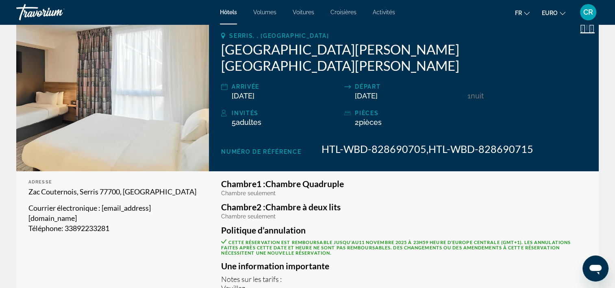
scroll to position [163, 0]
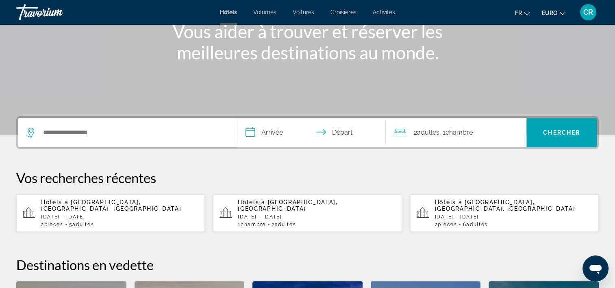
scroll to position [163, 0]
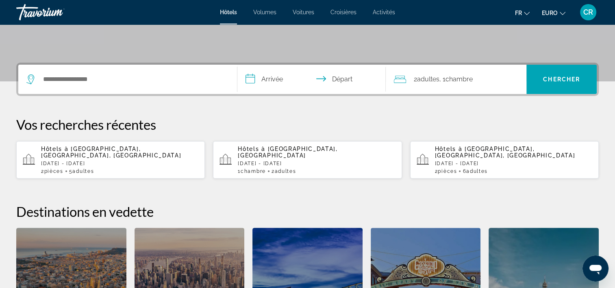
click at [89, 150] on span "[GEOGRAPHIC_DATA][PERSON_NAME], [GEOGRAPHIC_DATA], [GEOGRAPHIC_DATA]" at bounding box center [111, 152] width 140 height 13
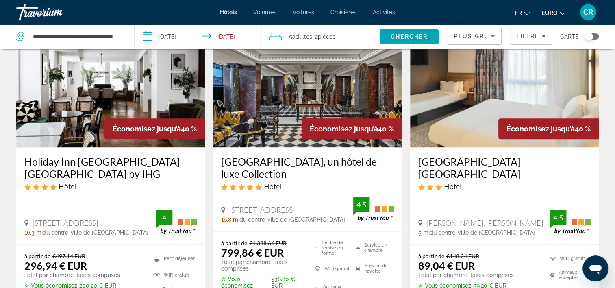
scroll to position [1016, 0]
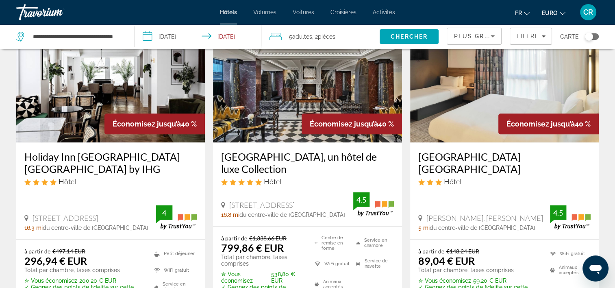
click at [452, 114] on img "Contenu principal" at bounding box center [504, 77] width 189 height 130
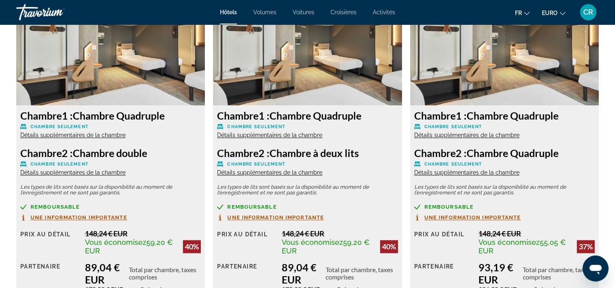
scroll to position [1269, 0]
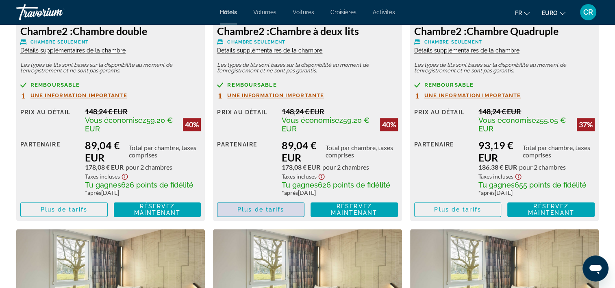
click at [283, 209] on span "Plus de tarifs" at bounding box center [260, 209] width 47 height 7
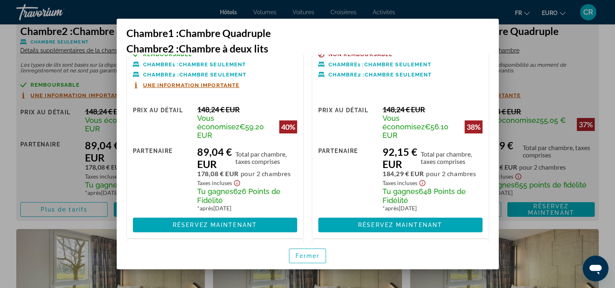
scroll to position [0, 0]
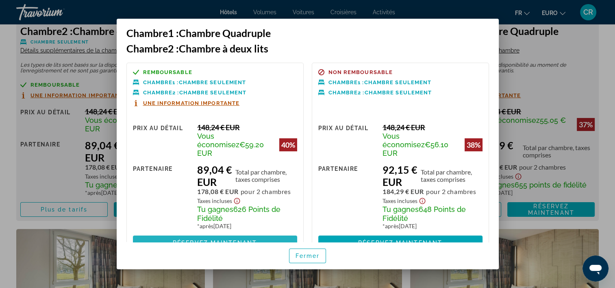
click at [219, 238] on span at bounding box center [215, 243] width 164 height 20
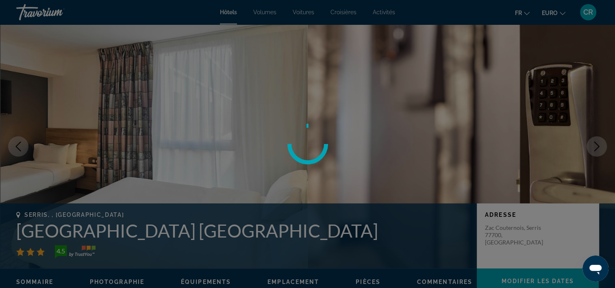
scroll to position [1269, 0]
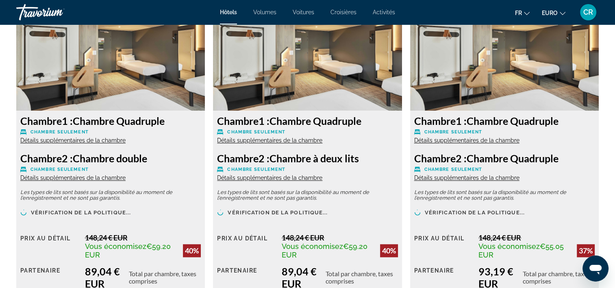
scroll to position [1219, 0]
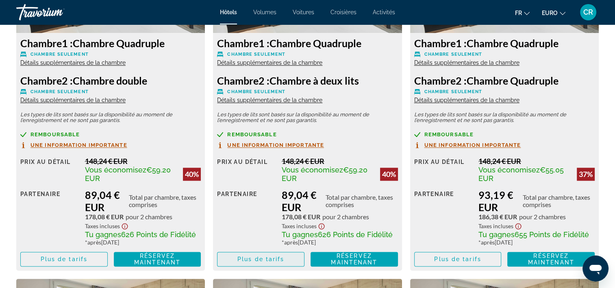
click at [273, 254] on span "Contenu principal" at bounding box center [260, 259] width 87 height 20
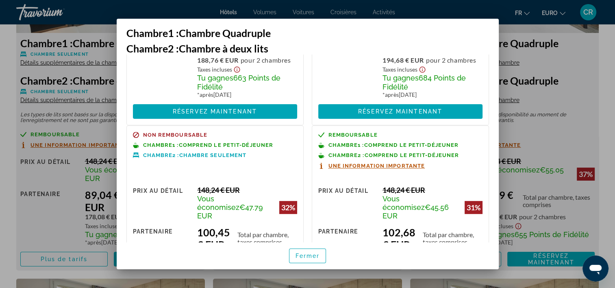
scroll to position [285, 0]
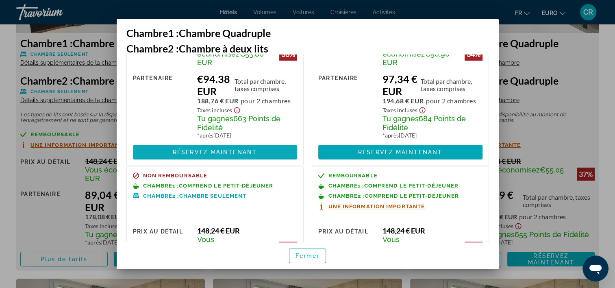
click at [224, 149] on span "Réservez maintenant" at bounding box center [215, 152] width 84 height 7
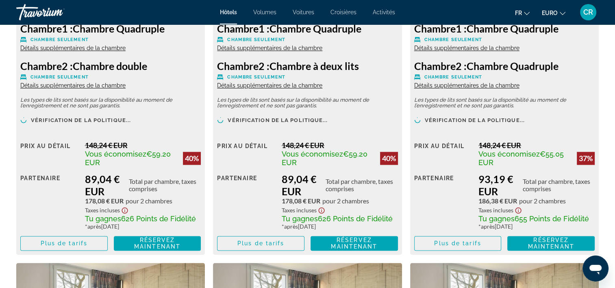
scroll to position [1260, 0]
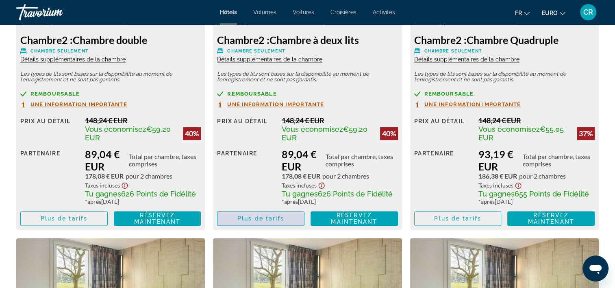
click at [279, 215] on span "Plus de tarifs" at bounding box center [260, 218] width 47 height 7
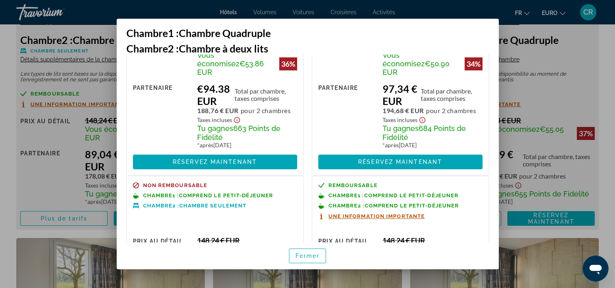
scroll to position [285, 0]
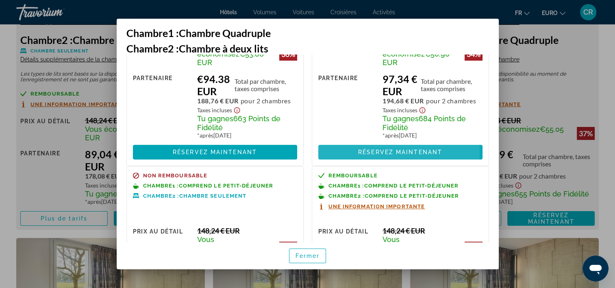
click at [372, 149] on span "Réservez maintenant" at bounding box center [400, 152] width 84 height 7
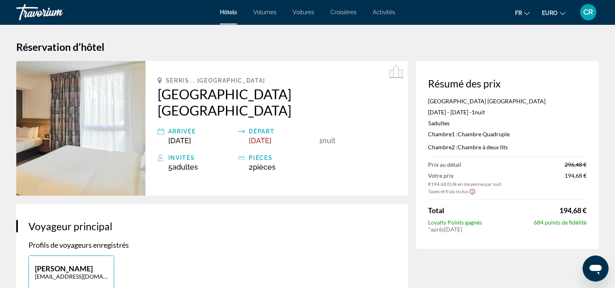
click at [586, 11] on span "CR" at bounding box center [588, 12] width 10 height 8
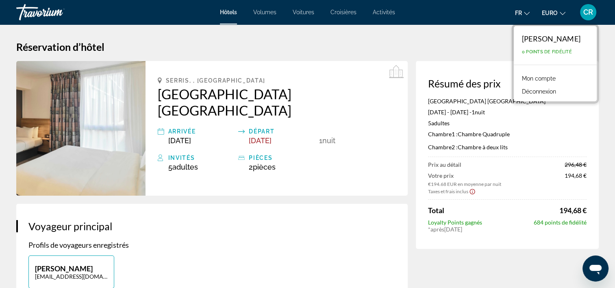
click at [537, 78] on link "Mon compte" at bounding box center [539, 78] width 42 height 11
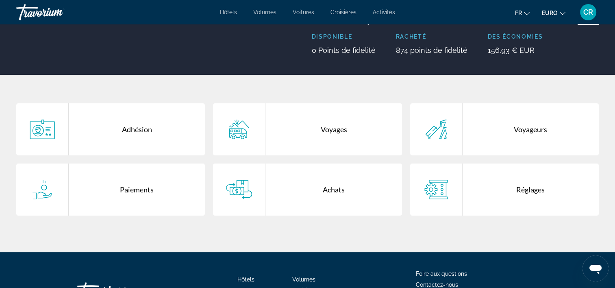
scroll to position [122, 0]
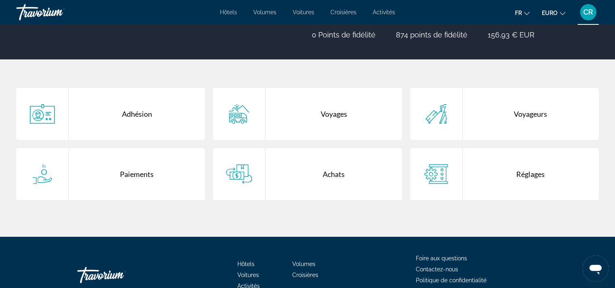
click at [344, 119] on div "Voyages" at bounding box center [333, 114] width 136 height 52
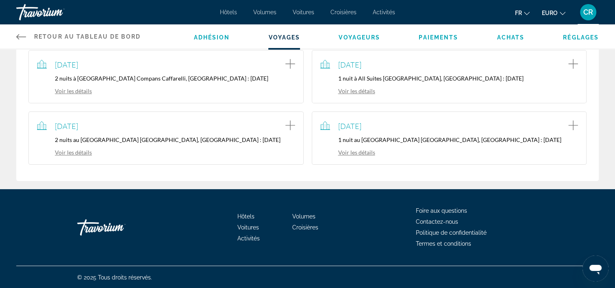
scroll to position [78, 0]
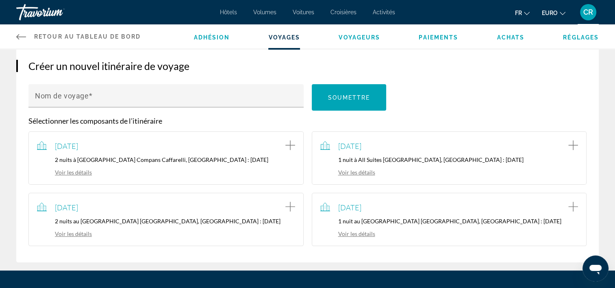
click at [364, 235] on link "Voir les détails" at bounding box center [347, 233] width 55 height 7
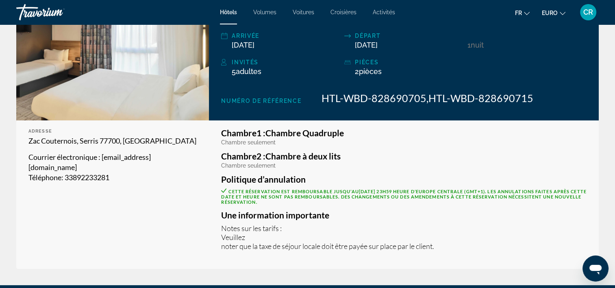
scroll to position [178, 0]
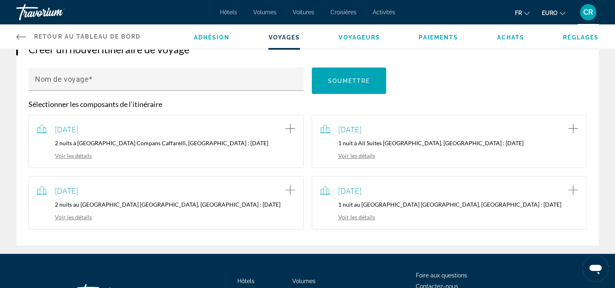
scroll to position [122, 0]
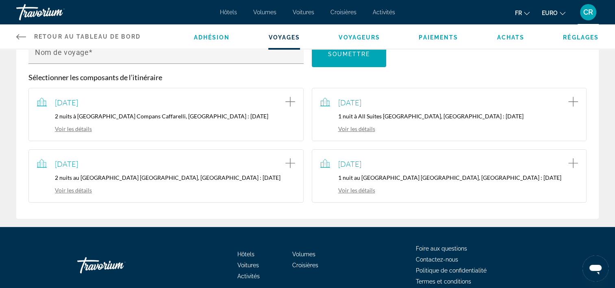
click at [356, 189] on link "Voir les détails" at bounding box center [347, 190] width 55 height 7
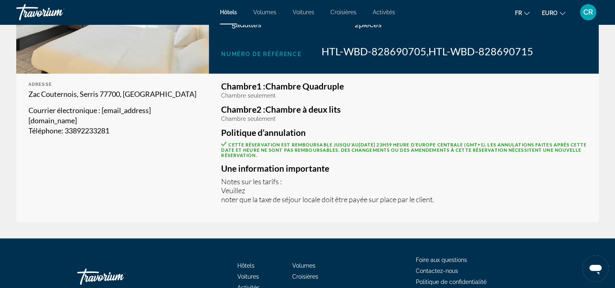
scroll to position [122, 0]
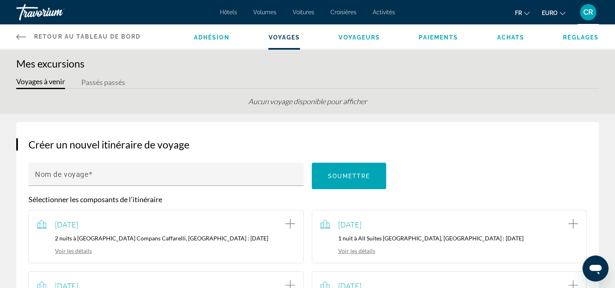
click at [391, 14] on span "Activités" at bounding box center [384, 12] width 22 height 7
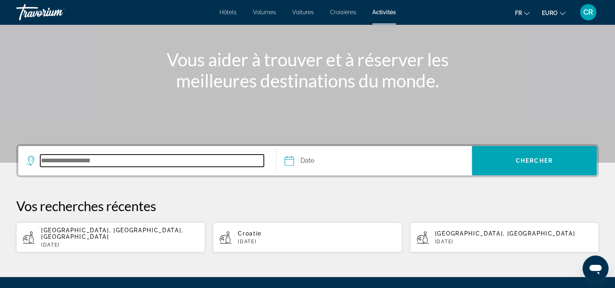
click at [72, 156] on input "Destination de recherche" at bounding box center [152, 160] width 224 height 12
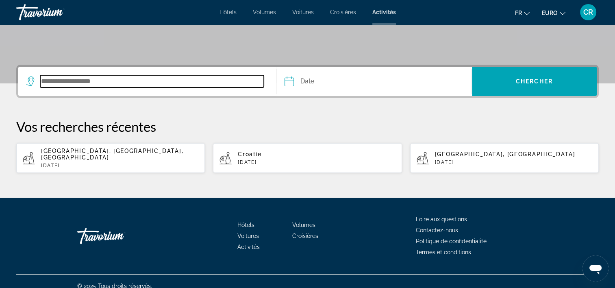
scroll to position [163, 0]
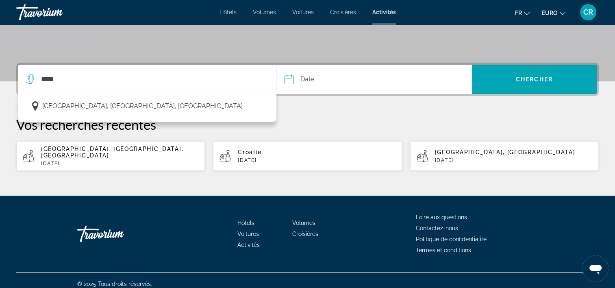
click at [99, 148] on span "Marne-la-Vallée, Île-de-France, France" at bounding box center [112, 152] width 142 height 13
type input "**********"
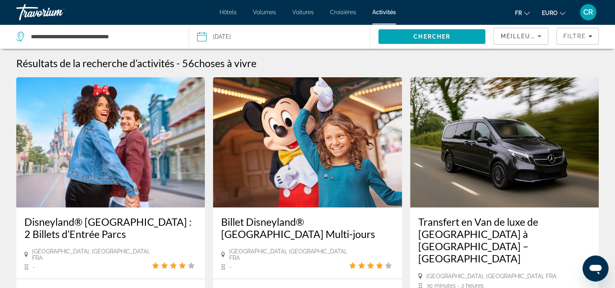
click at [293, 223] on h3 "Billet Disneyland® Paris Multi-jours" at bounding box center [307, 227] width 172 height 24
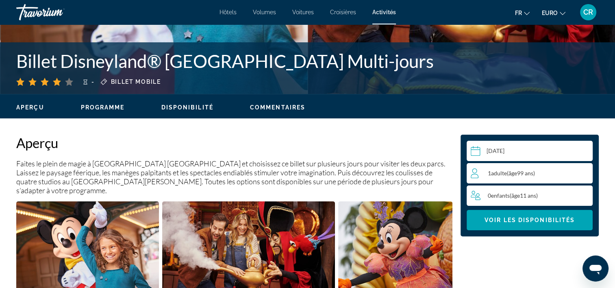
scroll to position [203, 0]
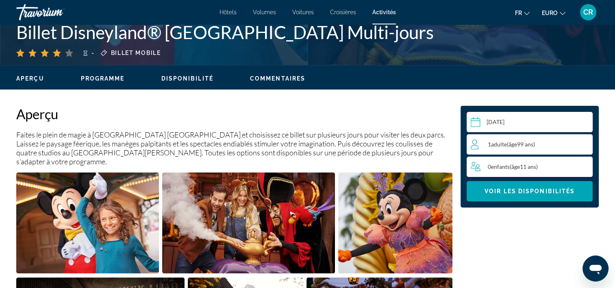
click at [511, 124] on input "Contenu principal" at bounding box center [531, 123] width 129 height 23
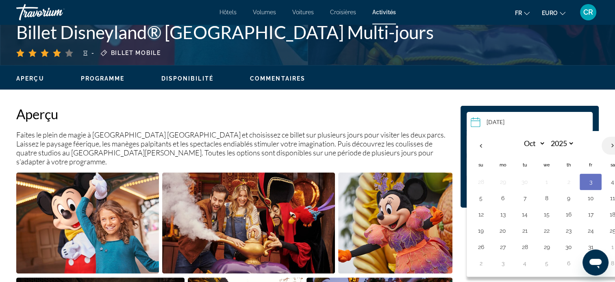
click at [613, 140] on th "Next month" at bounding box center [613, 146] width 22 height 18
select select "**"
click at [615, 215] on button "15" at bounding box center [612, 214] width 13 height 11
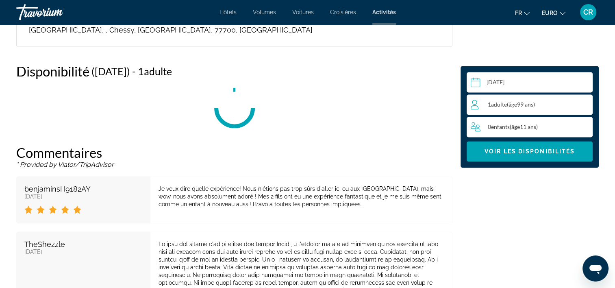
scroll to position [1382, 0]
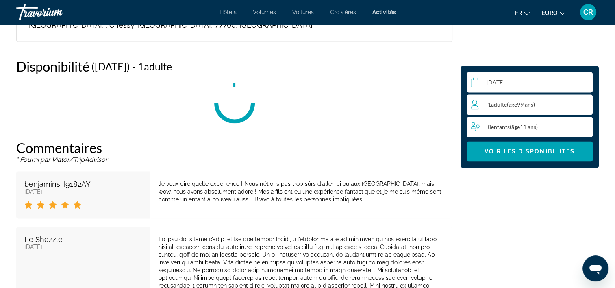
click at [515, 83] on input "**********" at bounding box center [531, 83] width 129 height 23
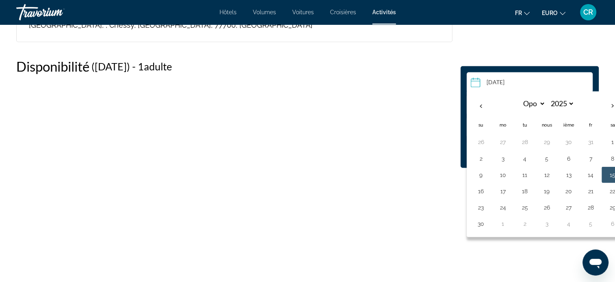
click at [483, 187] on button "16" at bounding box center [480, 190] width 13 height 11
type input "**********"
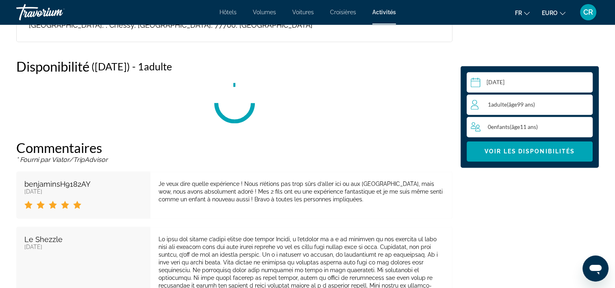
click at [515, 106] on span "âge" at bounding box center [512, 104] width 9 height 7
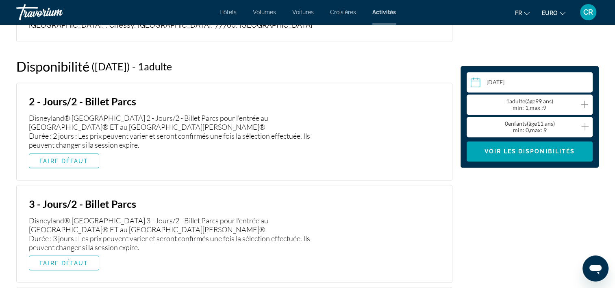
click at [582, 104] on icon "Augmenter les adultes" at bounding box center [584, 104] width 7 height 10
click at [583, 104] on icon "Augmenter les adultes" at bounding box center [584, 104] width 7 height 10
click at [527, 154] on span "Voir les disponibilités" at bounding box center [529, 151] width 90 height 7
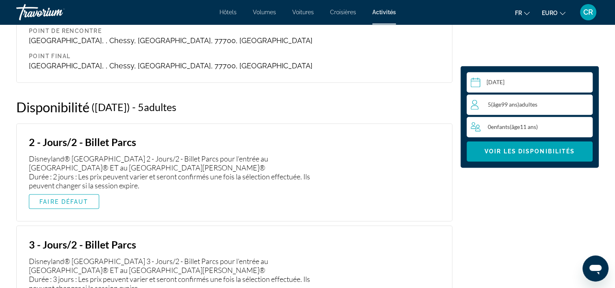
scroll to position [1300, 0]
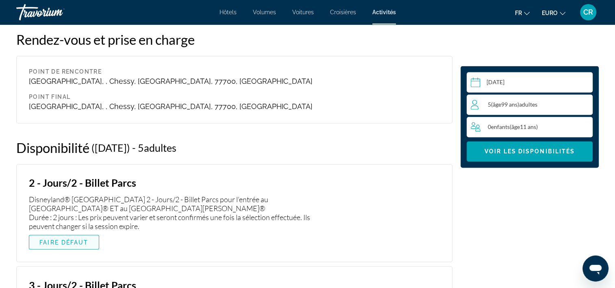
click at [92, 233] on span "Contenu principal" at bounding box center [64, 242] width 70 height 20
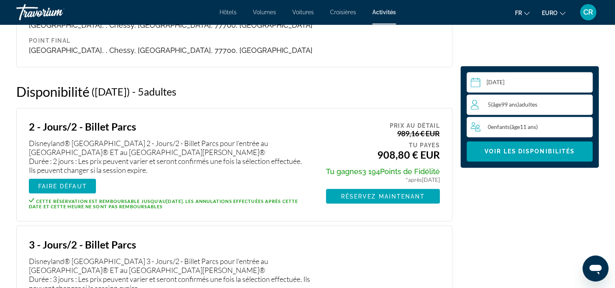
scroll to position [1219, 0]
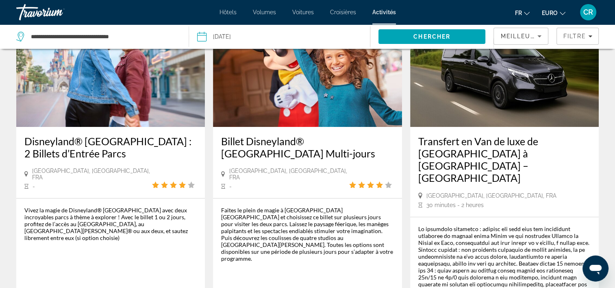
scroll to position [81, 0]
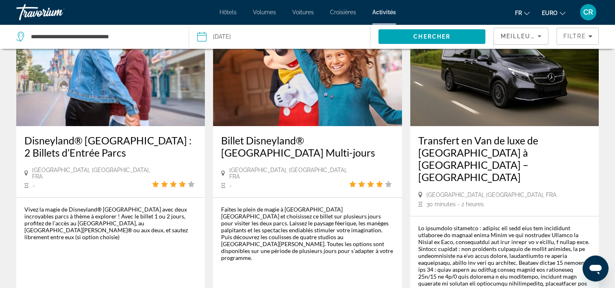
click at [133, 137] on h3 "Disneyland® Paris : 2 Billets d’Entrée Parcs" at bounding box center [110, 146] width 172 height 24
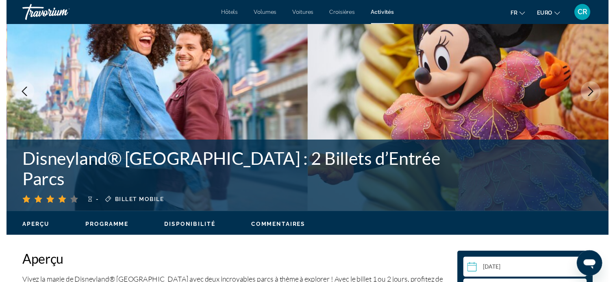
scroll to position [244, 0]
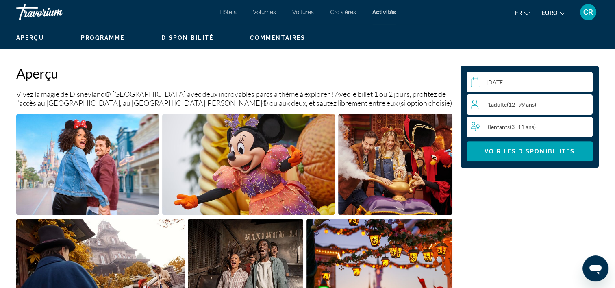
select select "*"
select select "****"
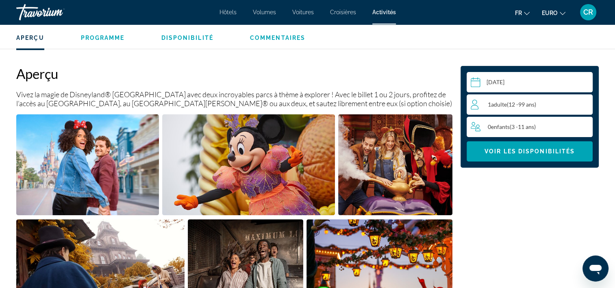
click at [506, 80] on input "Contenu principal" at bounding box center [531, 83] width 129 height 23
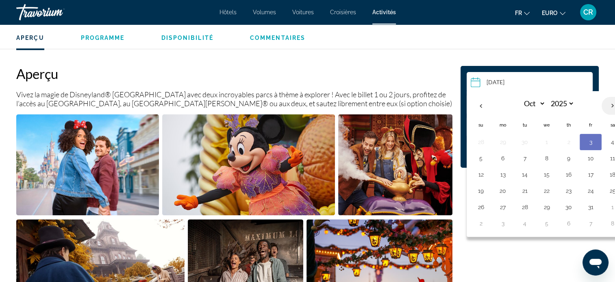
click at [610, 103] on th "Next month" at bounding box center [613, 106] width 22 height 18
select select "**"
click at [484, 190] on button "16" at bounding box center [480, 190] width 13 height 11
type input "**********"
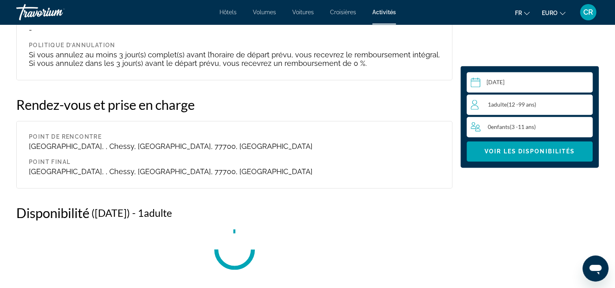
scroll to position [1339, 0]
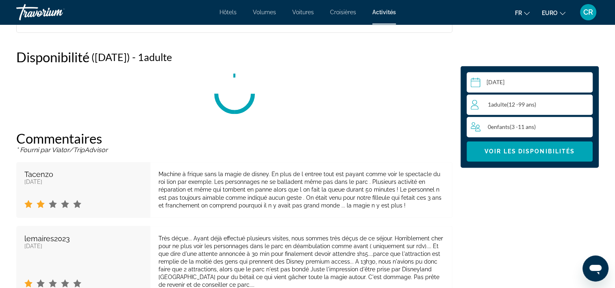
click at [520, 108] on div "1 Adulte ( 12 - 99 ans) Adultes" at bounding box center [532, 105] width 122 height 10
click at [587, 102] on icon "Augmenter les adultes" at bounding box center [584, 104] width 7 height 10
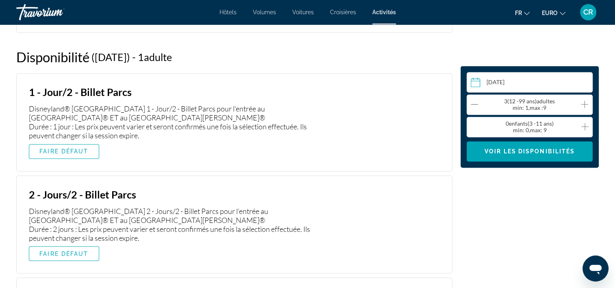
click at [587, 102] on icon "Augmenter les adultes" at bounding box center [584, 104] width 7 height 10
drag, startPoint x: 480, startPoint y: 102, endPoint x: 488, endPoint y: 107, distance: 8.8
click at [480, 102] on div "6 Adulte ( 12 - 99 ans) Adultes min : 1, max : 9" at bounding box center [532, 104] width 122 height 13
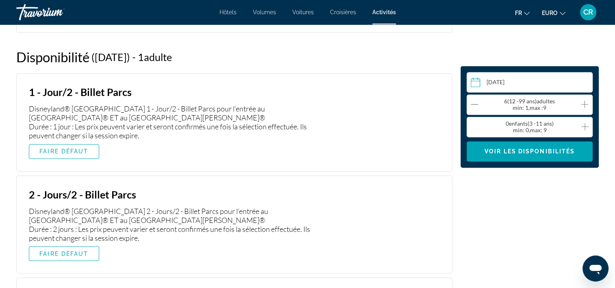
click at [476, 104] on icon "Décrément des adultes" at bounding box center [474, 104] width 7 height 0
click at [501, 152] on span "Voir les disponibilités" at bounding box center [529, 151] width 90 height 7
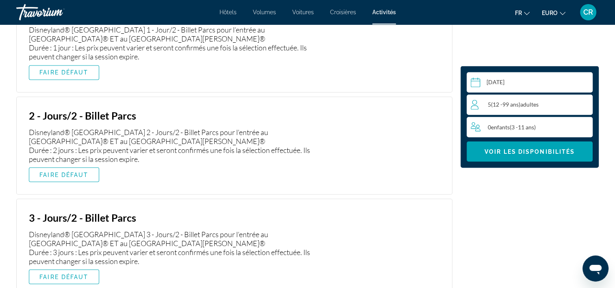
scroll to position [1420, 0]
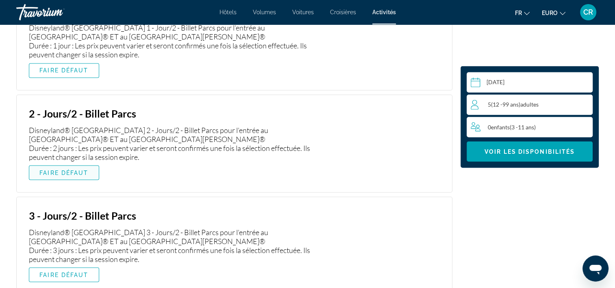
click at [89, 165] on span "Contenu principal" at bounding box center [64, 173] width 70 height 20
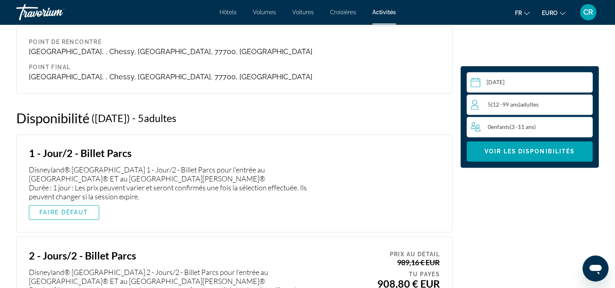
scroll to position [1258, 0]
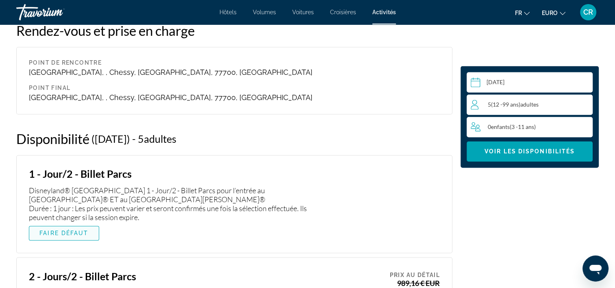
click at [85, 231] on span "FAIRE DÉFAUT" at bounding box center [63, 233] width 49 height 7
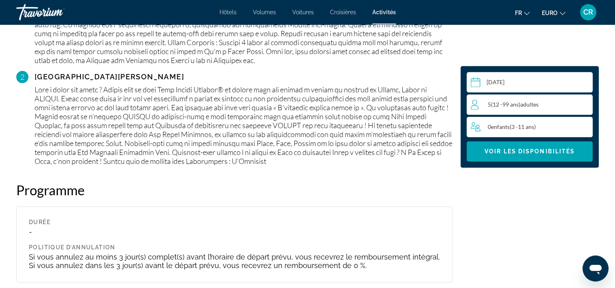
scroll to position [973, 0]
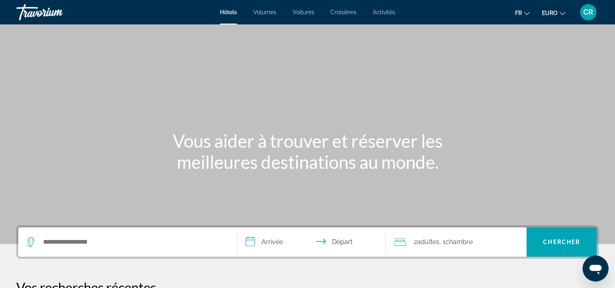
click at [560, 11] on icon "Changer de devise" at bounding box center [563, 14] width 6 height 6
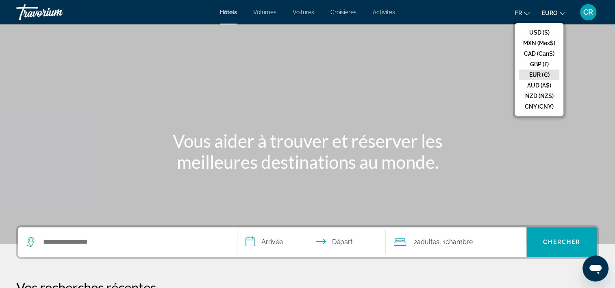
click at [560, 11] on icon "Changer de devise" at bounding box center [563, 14] width 6 height 6
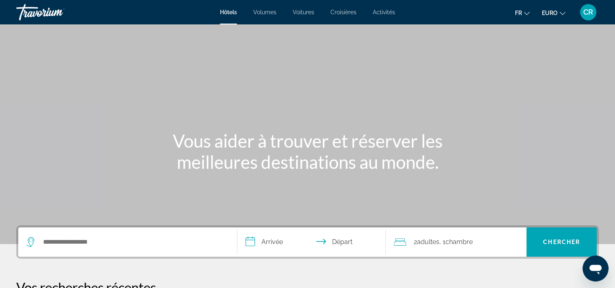
click at [595, 10] on div "CR" at bounding box center [588, 12] width 16 height 16
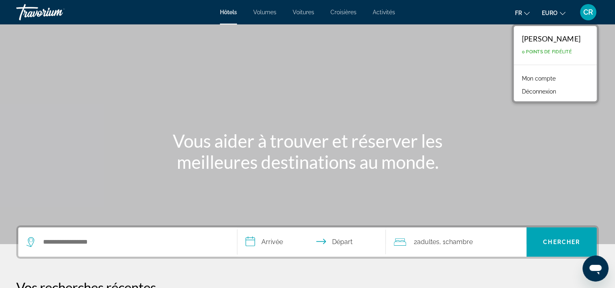
click at [530, 79] on link "Mon compte" at bounding box center [539, 78] width 42 height 11
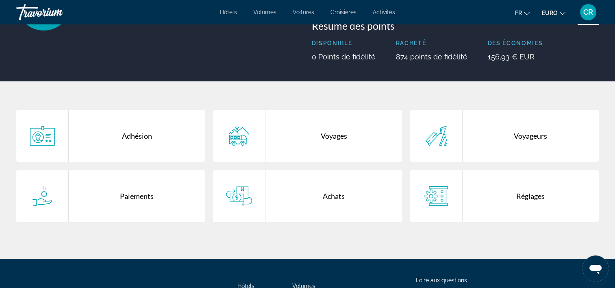
scroll to position [122, 0]
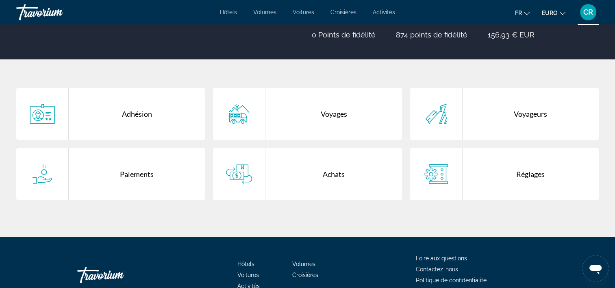
click at [339, 122] on div "Voyages" at bounding box center [333, 114] width 136 height 52
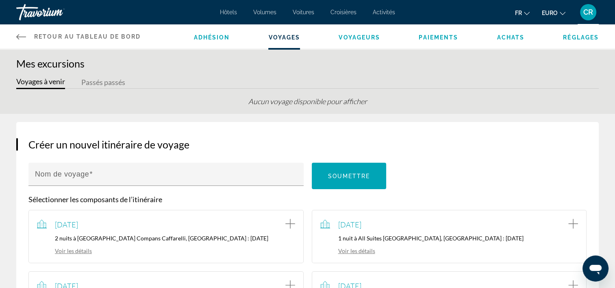
click at [46, 37] on span "Retour au tableau de bord" at bounding box center [87, 36] width 107 height 7
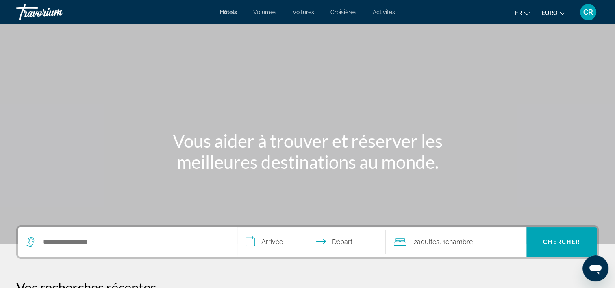
click at [594, 13] on div "CR" at bounding box center [588, 12] width 16 height 16
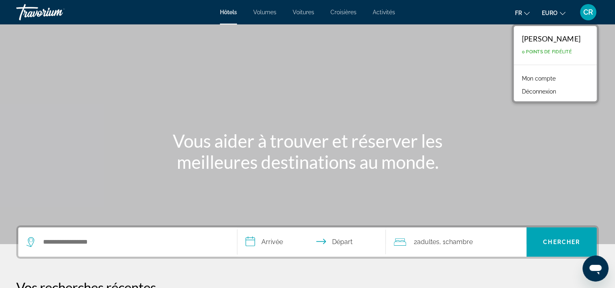
click at [541, 77] on link "Mon compte" at bounding box center [539, 78] width 42 height 11
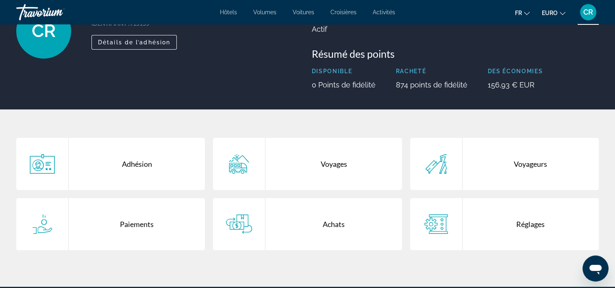
scroll to position [163, 0]
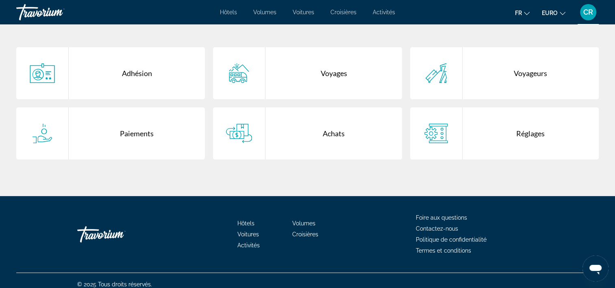
click at [345, 83] on div "Voyages" at bounding box center [333, 73] width 136 height 52
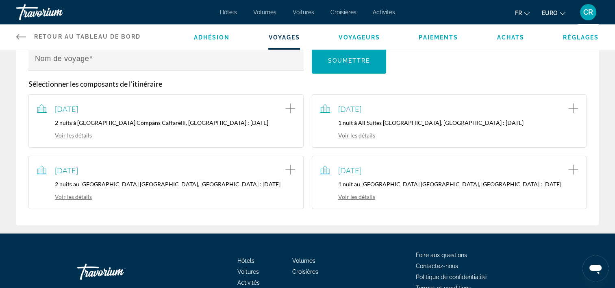
scroll to position [122, 0]
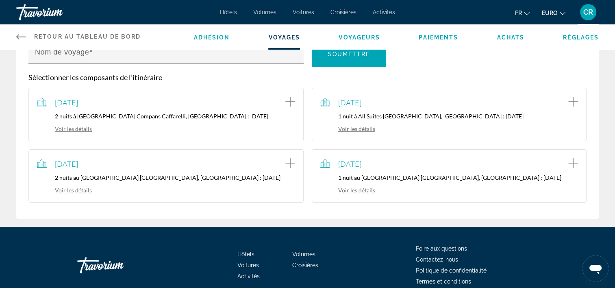
click at [387, 181] on div "15 novembre 2025 1 nuit au B&B Hotel Marne La Vallée Val D’Europe, Arrivée : 20…" at bounding box center [449, 176] width 258 height 36
drag, startPoint x: 362, startPoint y: 191, endPoint x: 368, endPoint y: 184, distance: 9.5
click at [361, 190] on link "Voir les détails" at bounding box center [347, 190] width 55 height 7
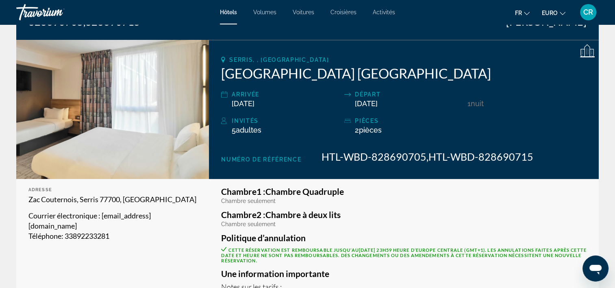
scroll to position [122, 0]
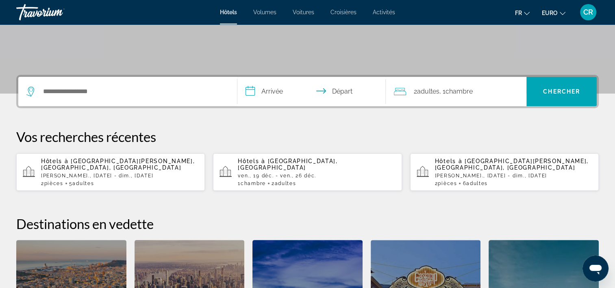
scroll to position [163, 0]
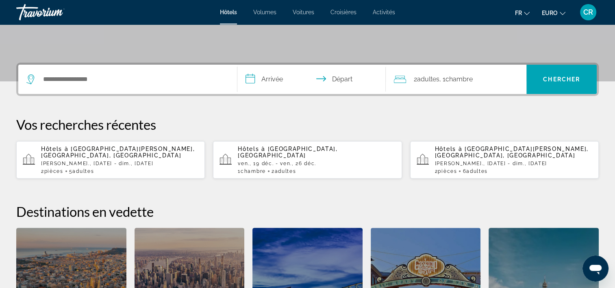
click at [138, 151] on span "[GEOGRAPHIC_DATA][PERSON_NAME], [GEOGRAPHIC_DATA], [GEOGRAPHIC_DATA]" at bounding box center [118, 152] width 154 height 13
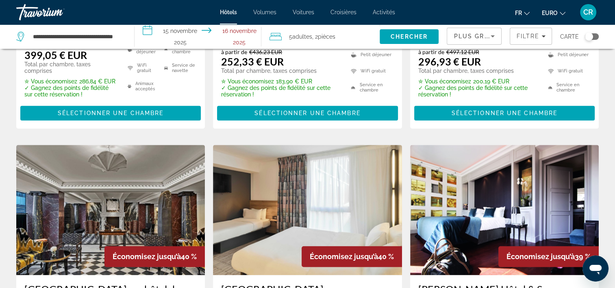
scroll to position [975, 0]
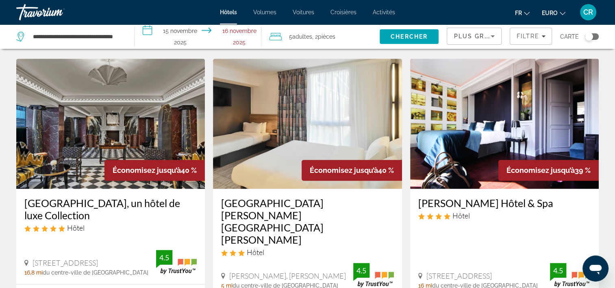
click at [270, 130] on img "Contenu principal" at bounding box center [307, 124] width 189 height 130
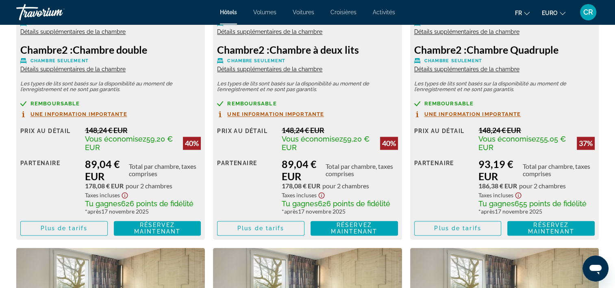
scroll to position [1260, 0]
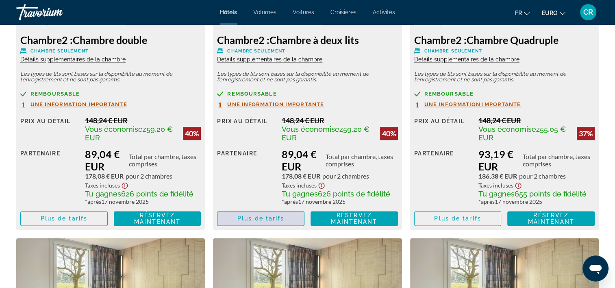
click at [289, 215] on span "Contenu principal" at bounding box center [260, 219] width 87 height 20
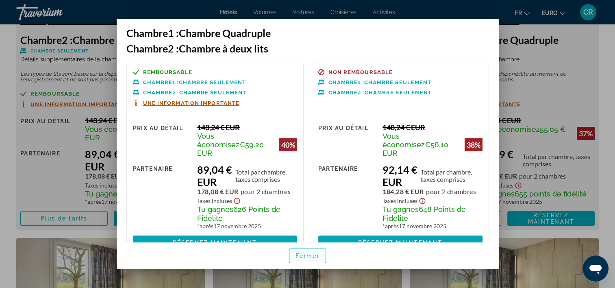
click at [308, 254] on span "Fermer" at bounding box center [307, 255] width 24 height 7
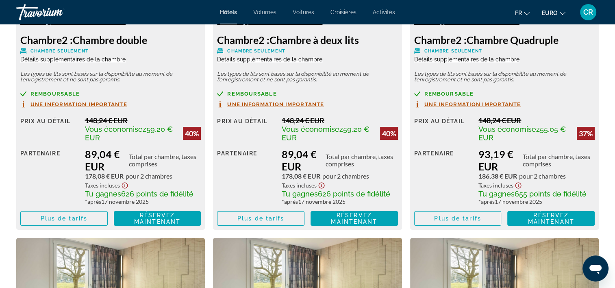
scroll to position [1260, 0]
click at [592, 11] on span "CR" at bounding box center [588, 12] width 10 height 8
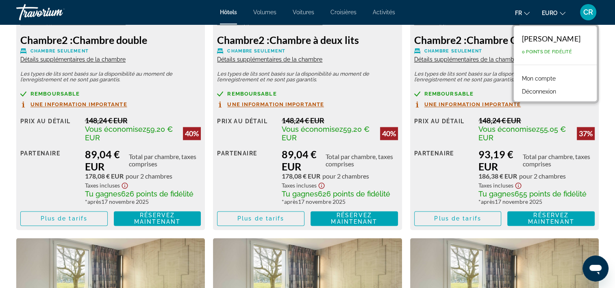
click at [543, 93] on button "Déconnexion" at bounding box center [539, 91] width 42 height 11
